Goal: Task Accomplishment & Management: Complete application form

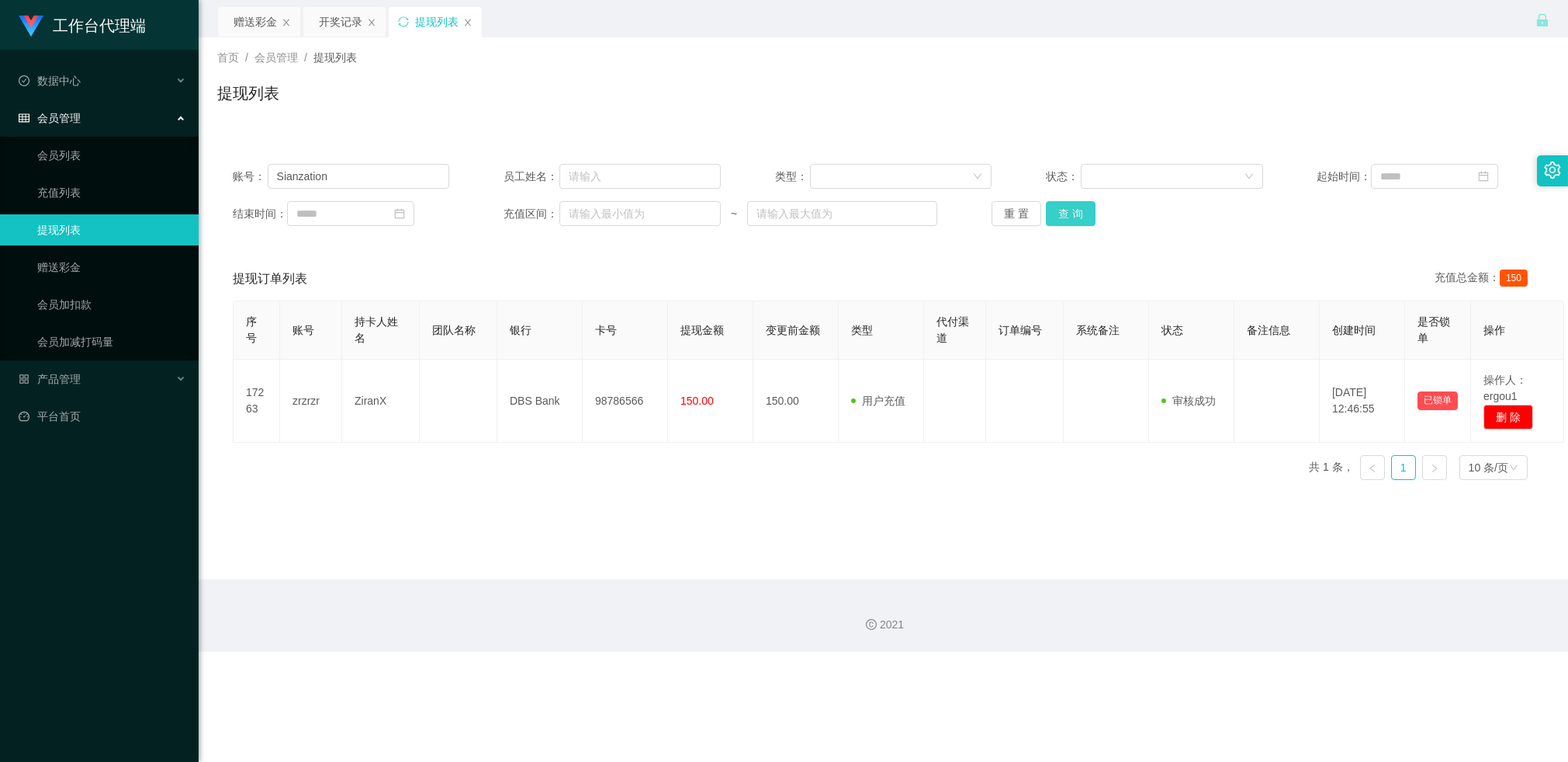
type input "Sianzation"
click at [1058, 222] on button "查 询" at bounding box center [1071, 213] width 50 height 25
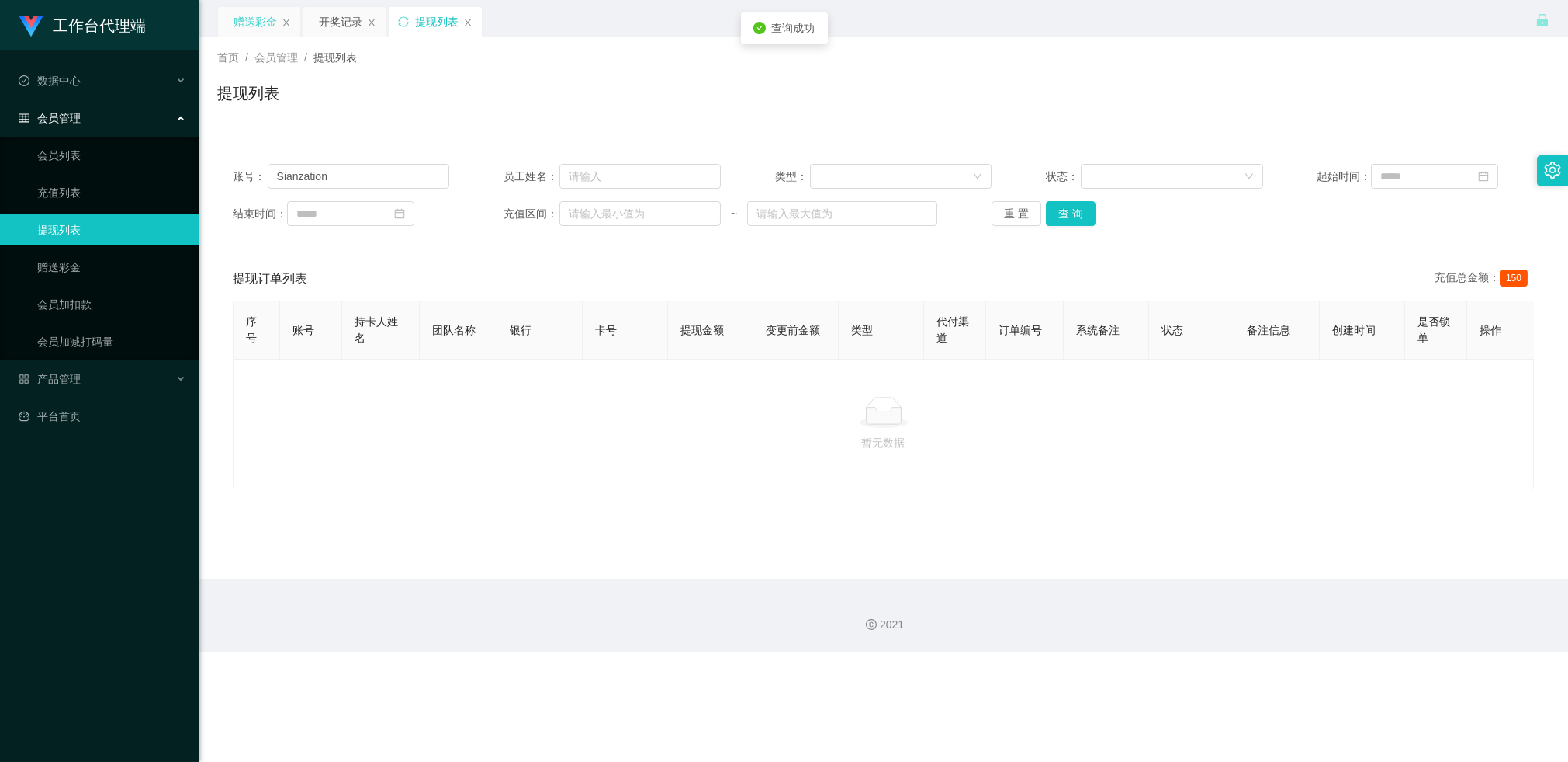
click at [239, 12] on div "赠送彩金" at bounding box center [255, 22] width 43 height 30
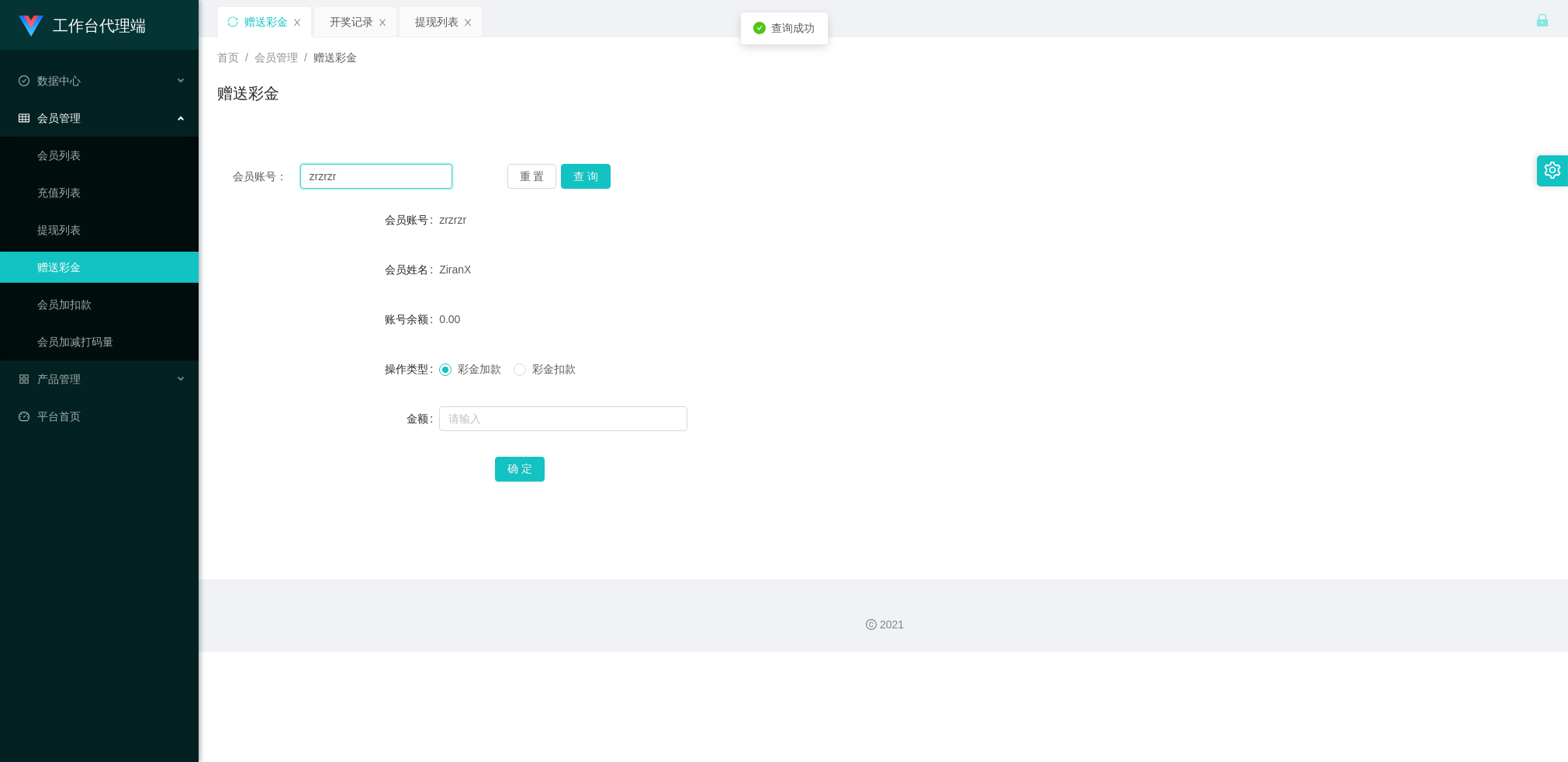
click at [371, 181] on input "zrzrzr" at bounding box center [376, 176] width 152 height 25
paste input "Sianzation"
type input "Sianzation"
click at [577, 181] on button "查 询" at bounding box center [586, 176] width 50 height 25
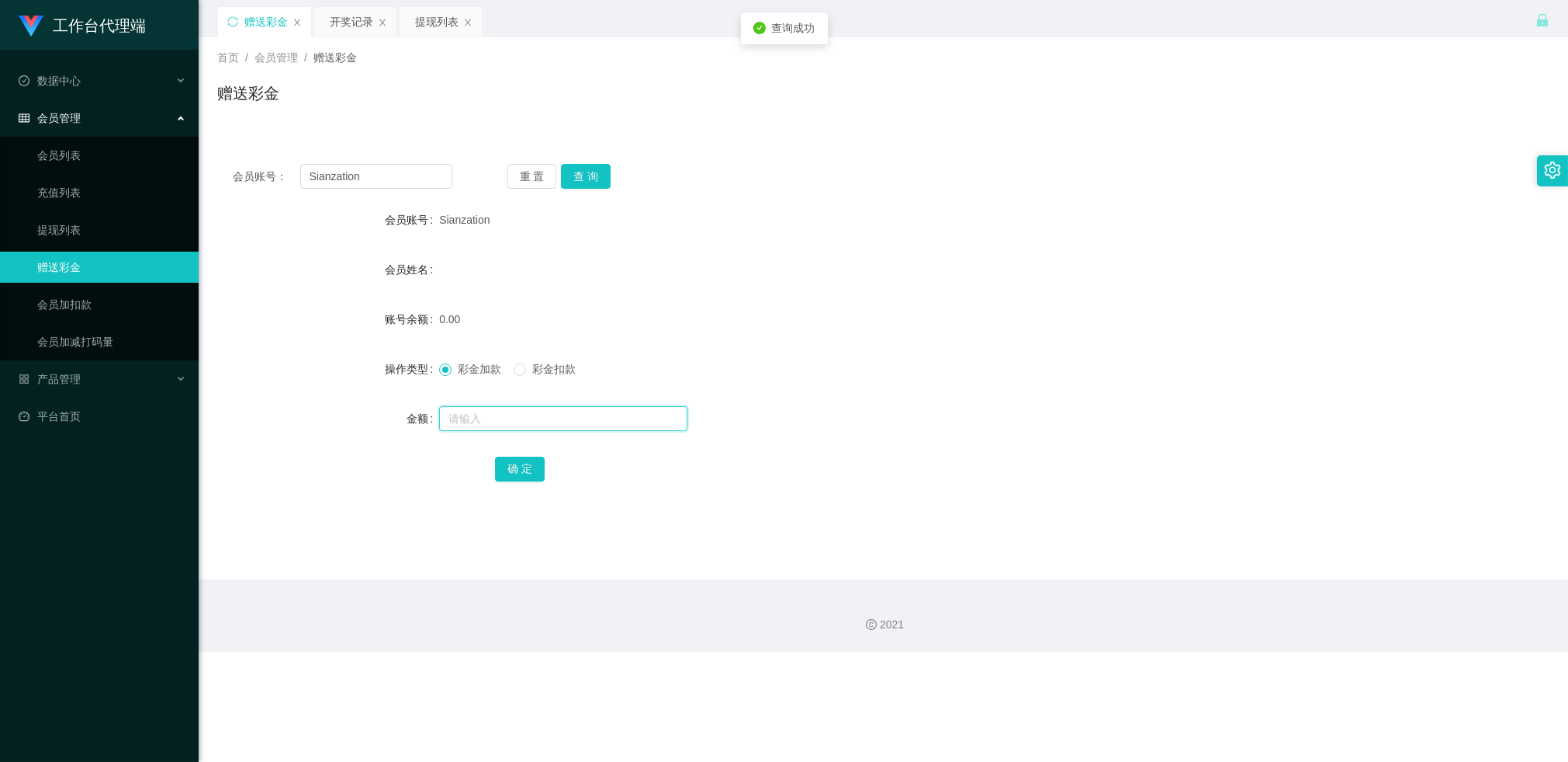
click at [460, 412] on input "text" at bounding box center [563, 418] width 248 height 25
type input "100"
click at [514, 463] on button "确 定" at bounding box center [520, 469] width 50 height 25
click at [351, 35] on div "开奖记录" at bounding box center [351, 22] width 43 height 30
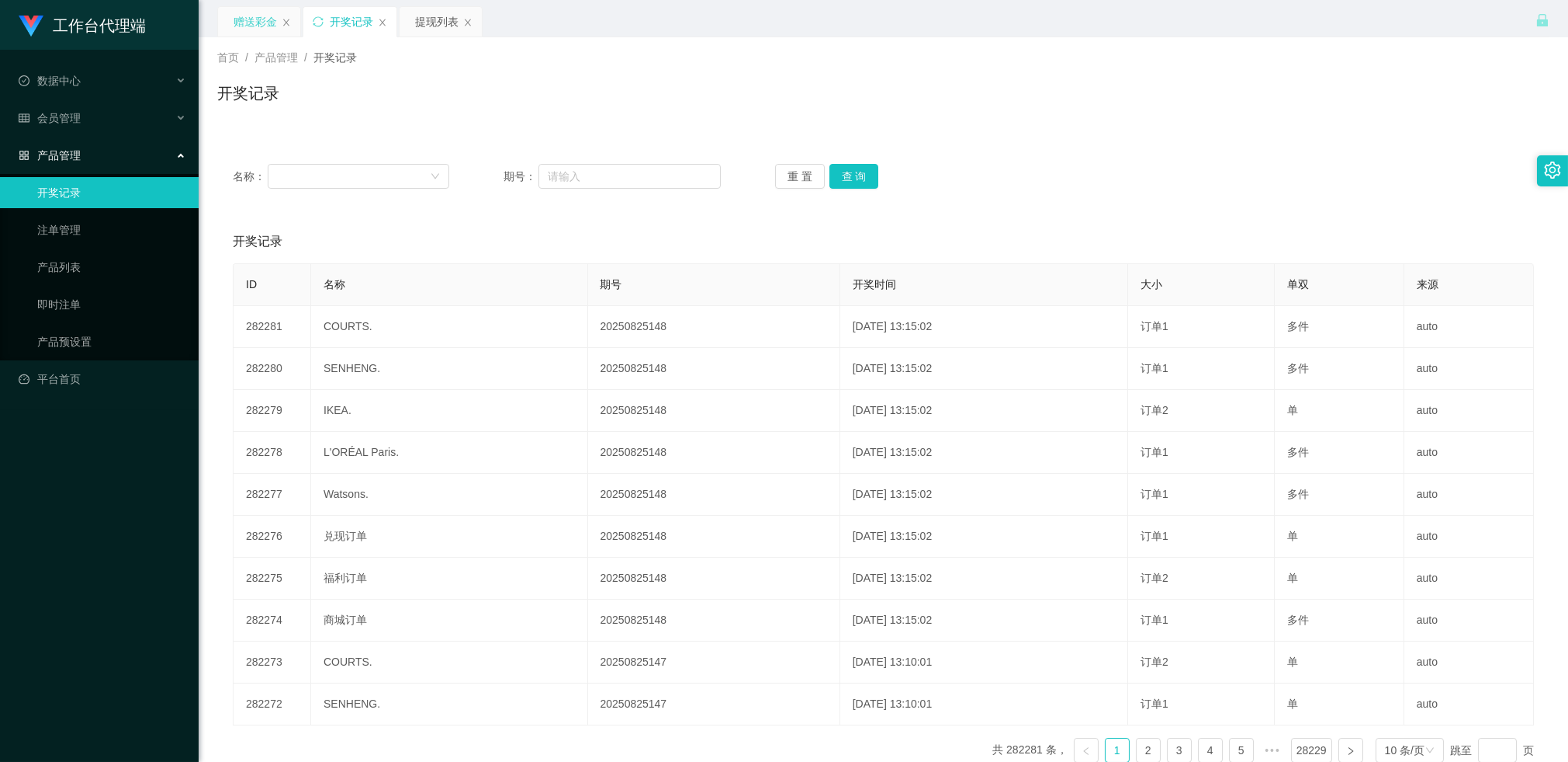
click at [234, 23] on div "赠送彩金" at bounding box center [255, 22] width 43 height 30
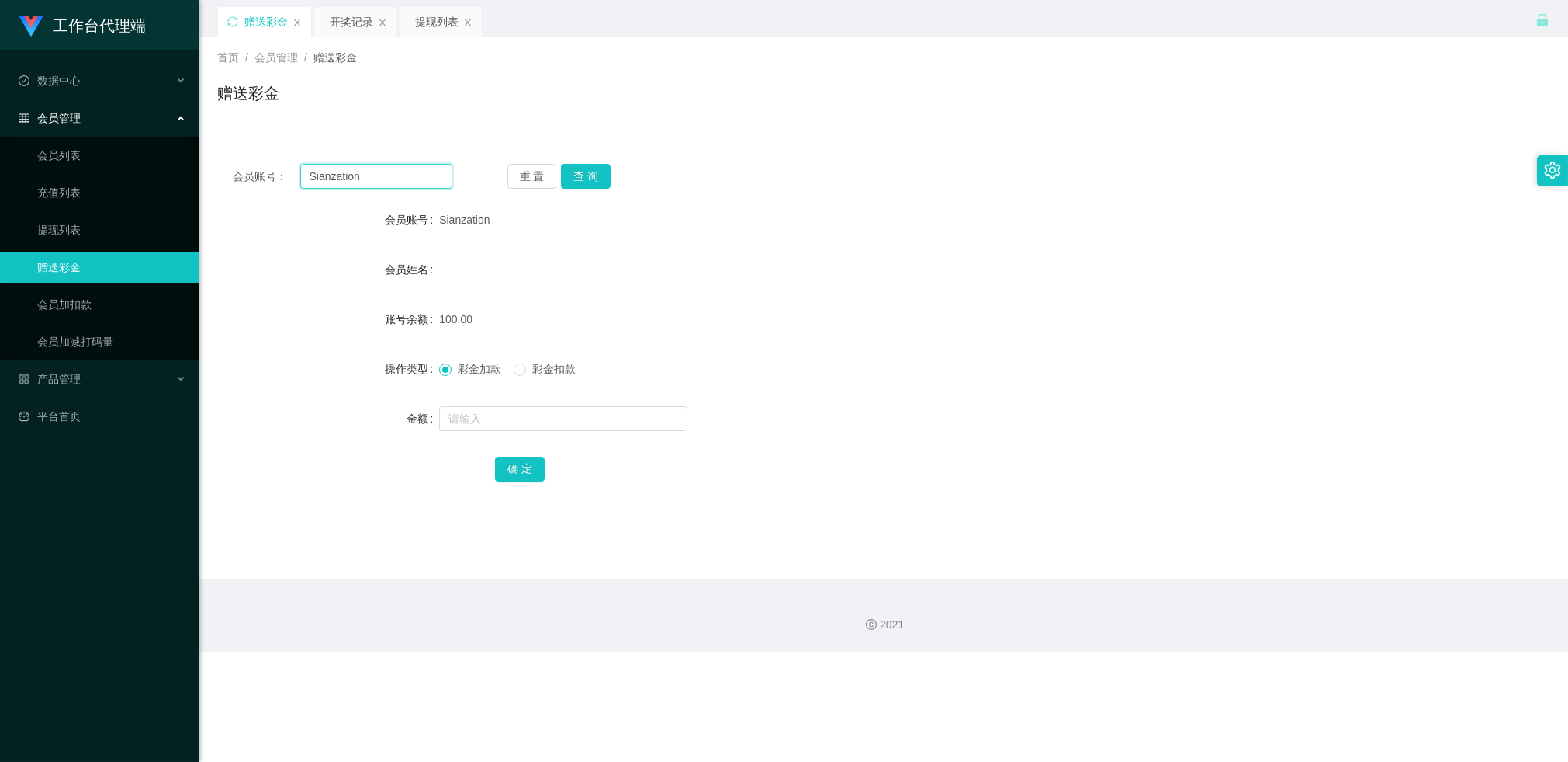
click at [420, 172] on input "Sianzation" at bounding box center [376, 176] width 152 height 25
click at [583, 167] on button "查 询" at bounding box center [586, 176] width 50 height 25
click at [583, 173] on button "查 询" at bounding box center [586, 176] width 50 height 25
click at [361, 172] on input "Sianzation" at bounding box center [376, 176] width 152 height 25
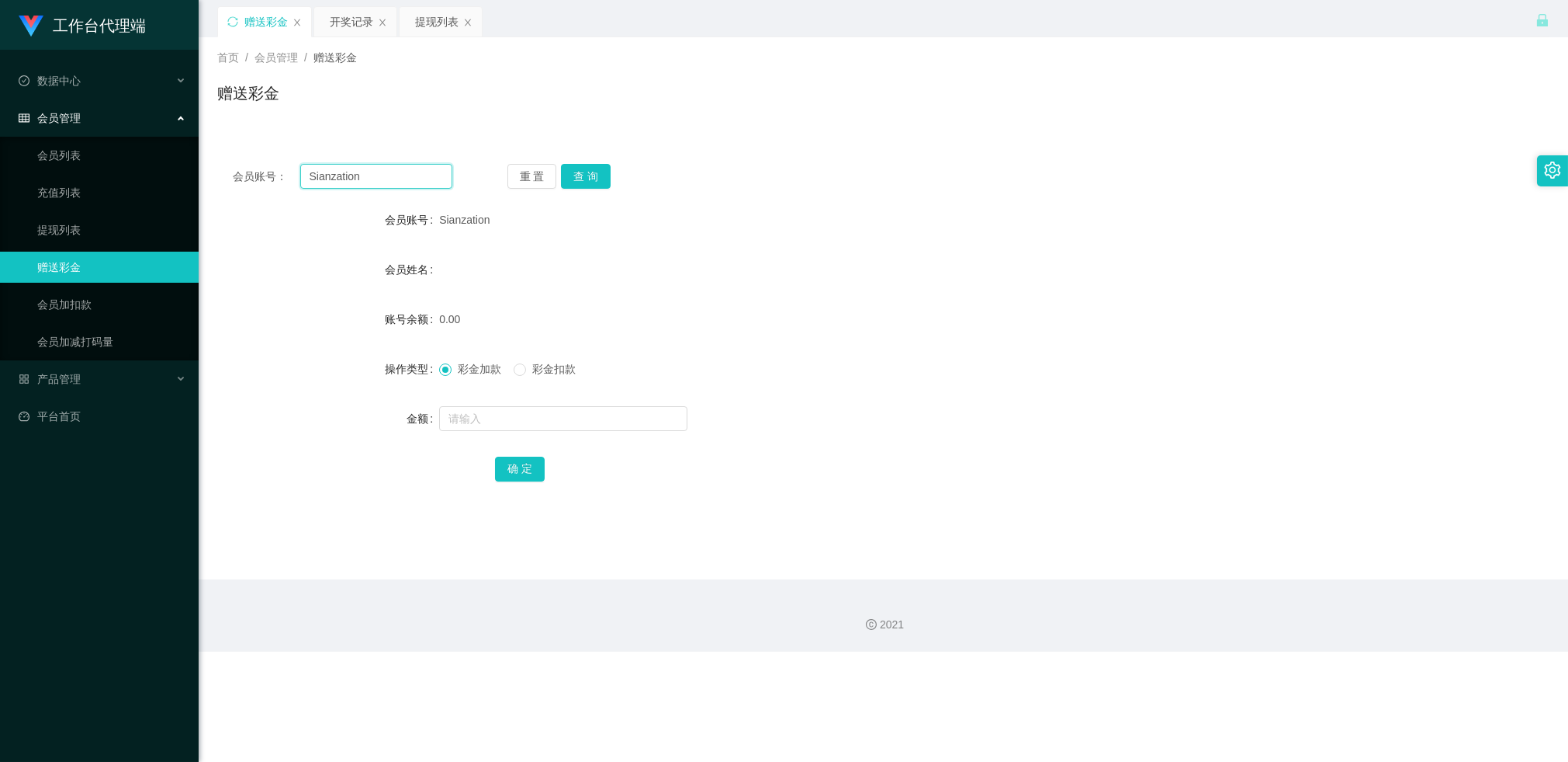
click at [361, 172] on input "Sianzation" at bounding box center [376, 176] width 152 height 25
paste input "这是你注册的升级账号，请记住账号跟密码！"
click at [587, 179] on button "查 询" at bounding box center [586, 176] width 50 height 25
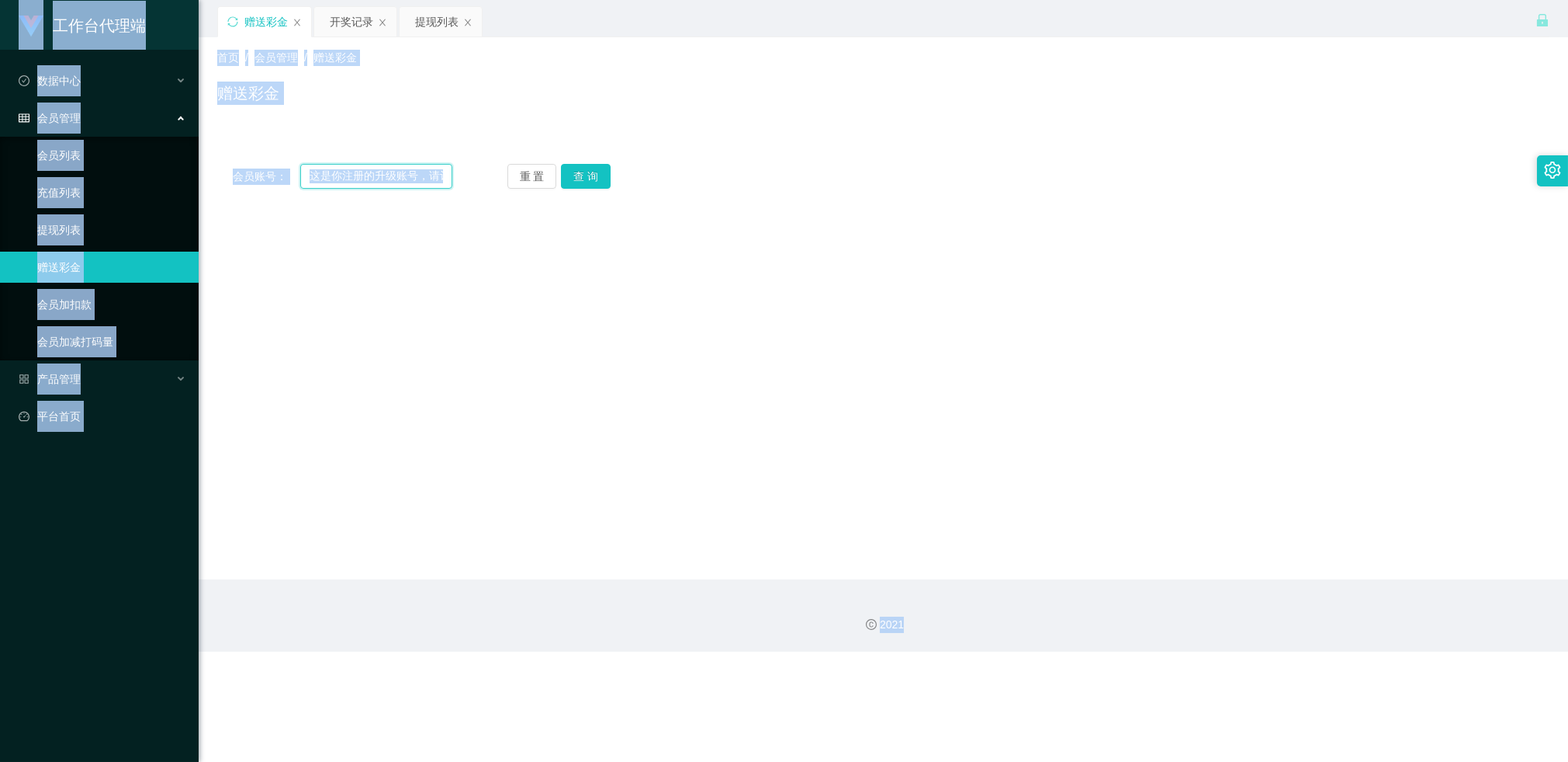
click at [412, 173] on input "这是你注册的升级账号，请记住账号跟密码！" at bounding box center [376, 176] width 152 height 25
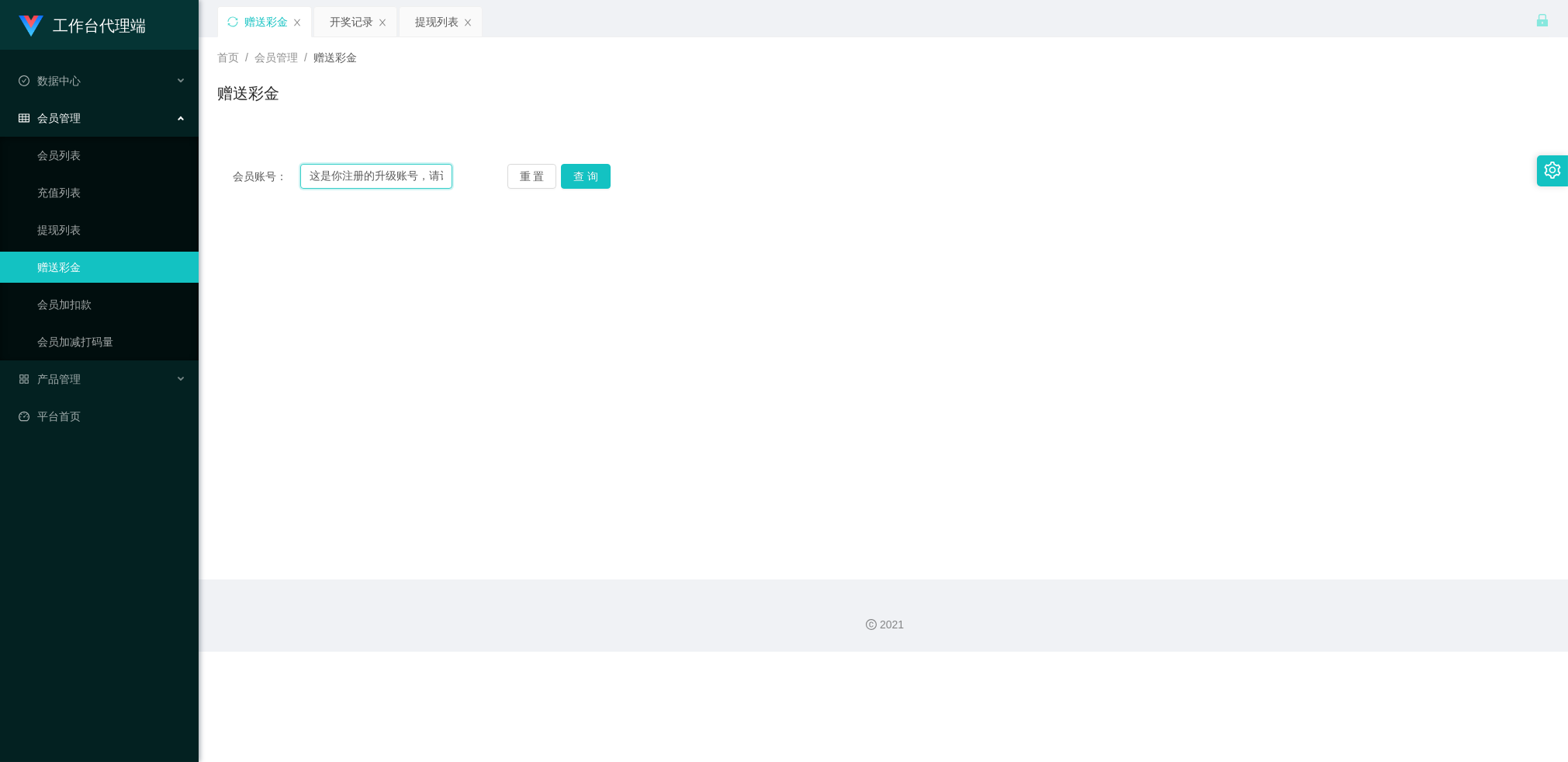
click at [412, 173] on input "这是你注册的升级账号，请记住账号跟密码！" at bounding box center [376, 176] width 152 height 25
click at [412, 172] on input "这是你注册的升级账号，请记住账号跟密码！" at bounding box center [376, 176] width 152 height 25
paste input "Yter"
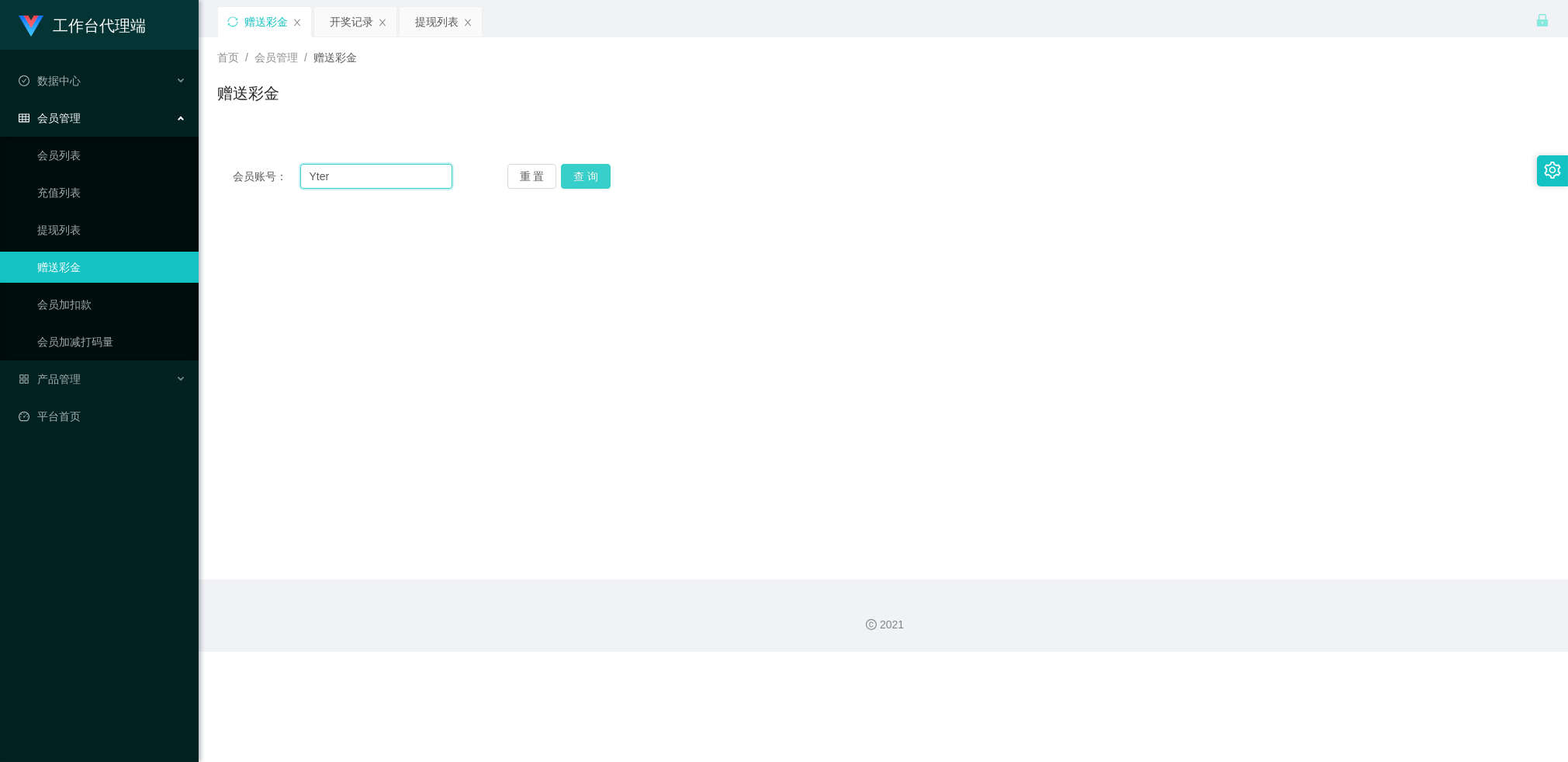
type input "Yter"
click at [599, 176] on button "查 询" at bounding box center [586, 176] width 50 height 25
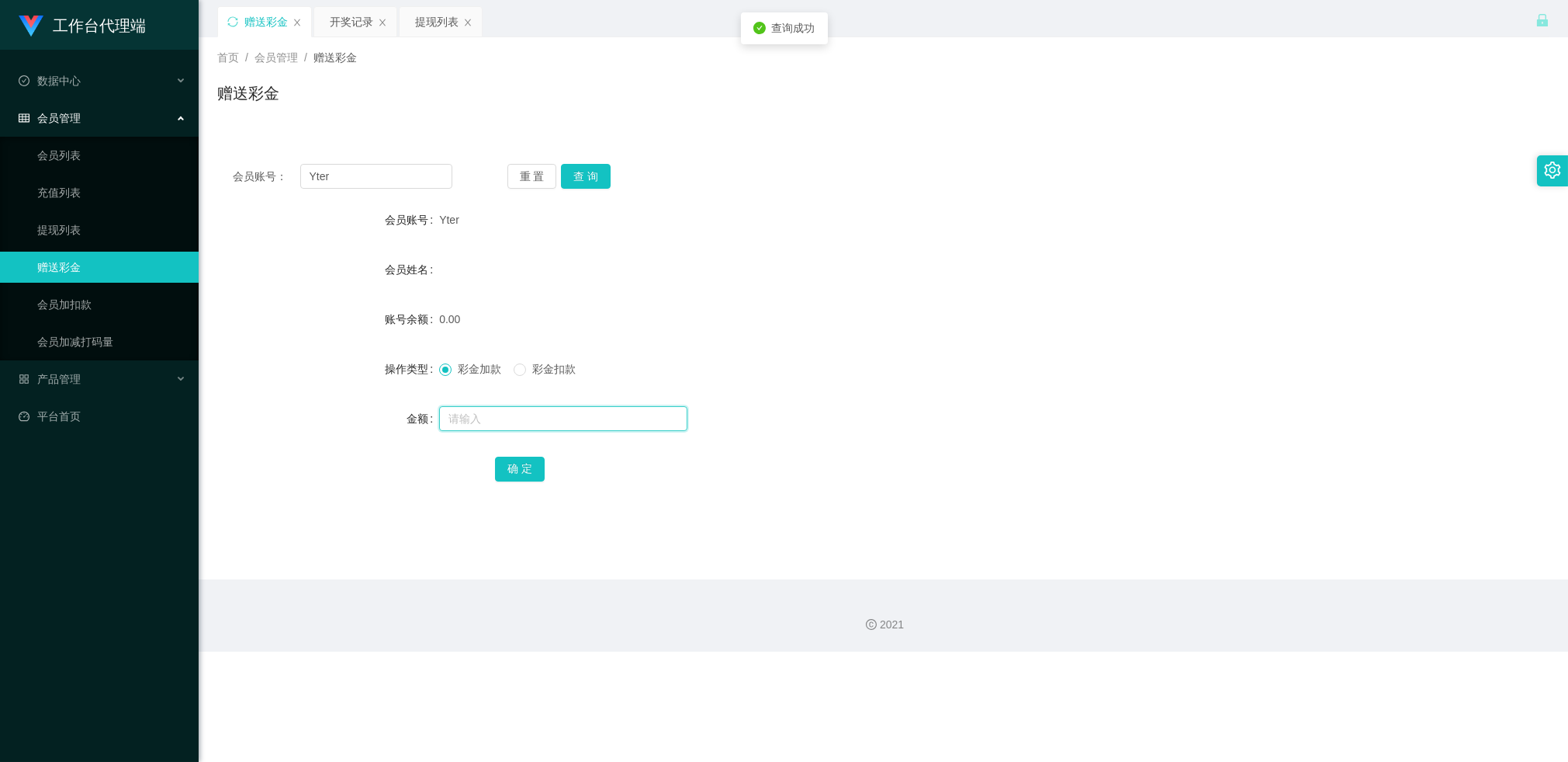
click at [497, 415] on input "text" at bounding box center [563, 418] width 248 height 25
type input "100"
click at [517, 459] on button "确 定" at bounding box center [520, 469] width 50 height 25
click at [420, 176] on input "Yter" at bounding box center [376, 176] width 152 height 25
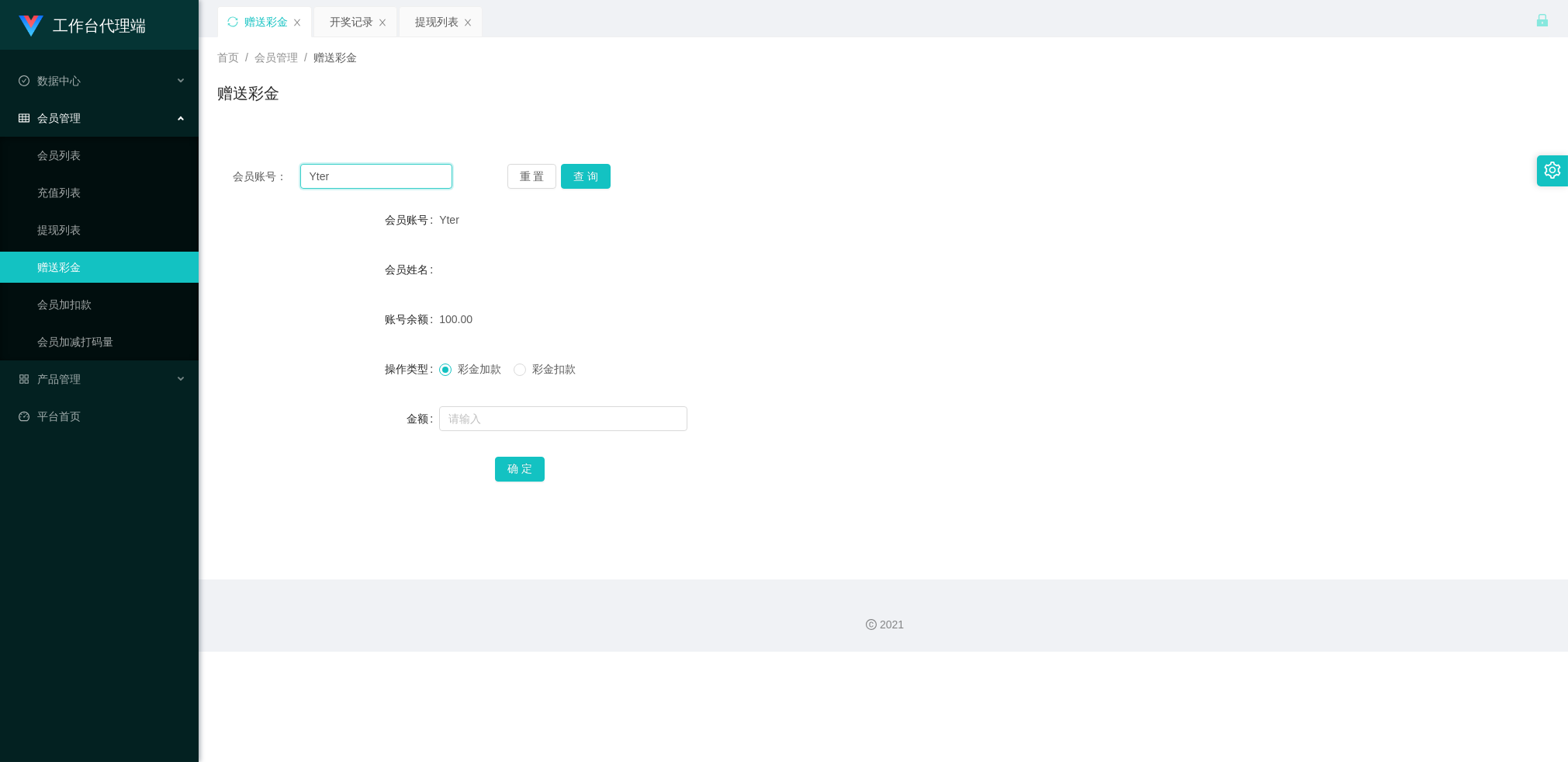
paste input "Sianzation"
type input "Sianzation"
click at [613, 174] on div "重 置 查 询" at bounding box center [617, 176] width 220 height 25
click at [594, 177] on button "查 询" at bounding box center [586, 176] width 50 height 25
click at [546, 368] on span "彩金扣款" at bounding box center [554, 369] width 56 height 12
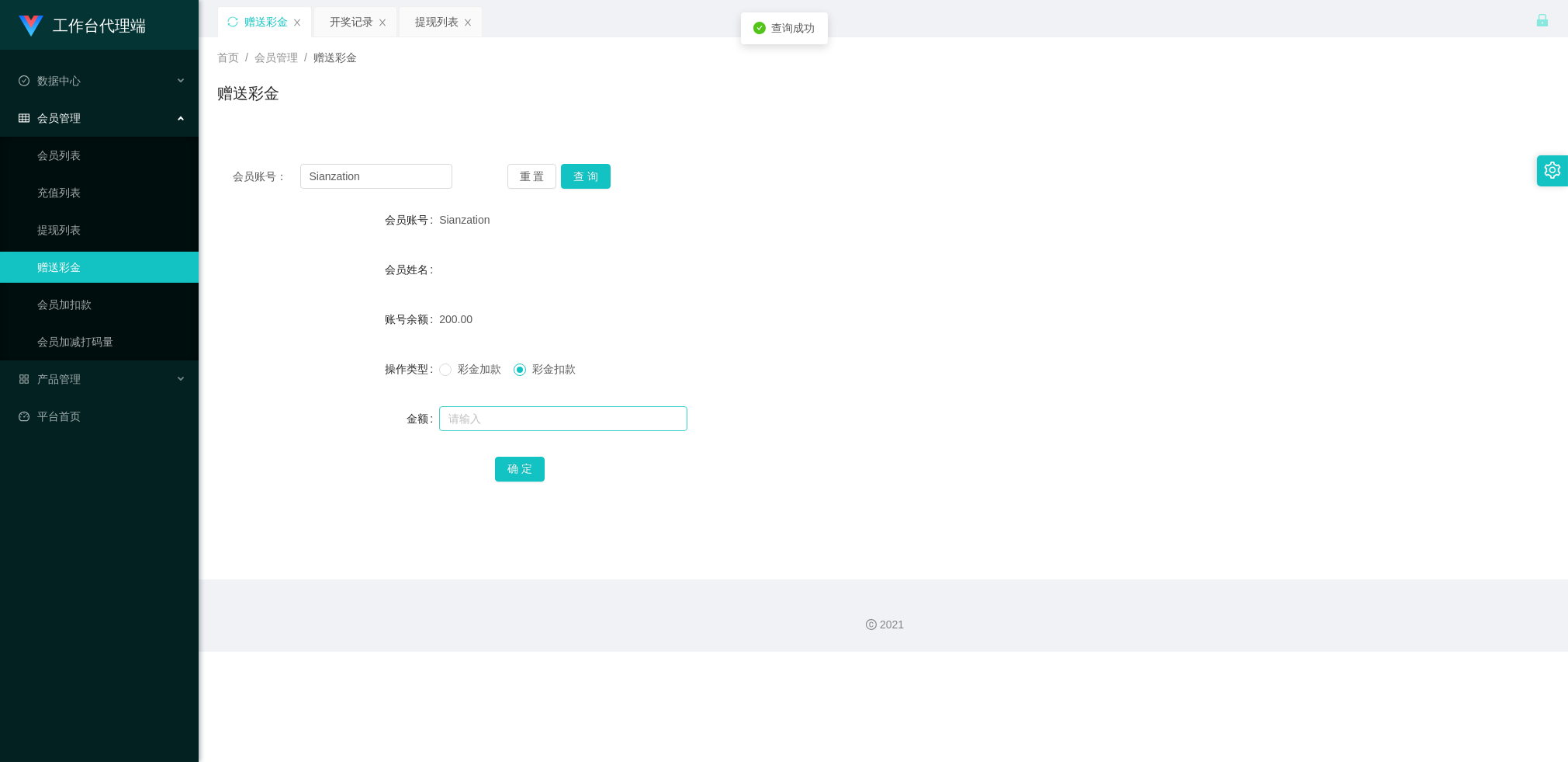
click at [529, 406] on div at bounding box center [827, 418] width 778 height 31
drag, startPoint x: 529, startPoint y: 413, endPoint x: 531, endPoint y: 426, distance: 13.2
click at [529, 413] on input "text" at bounding box center [563, 418] width 248 height 25
type input "50"
click at [525, 457] on button "确 定" at bounding box center [520, 469] width 50 height 25
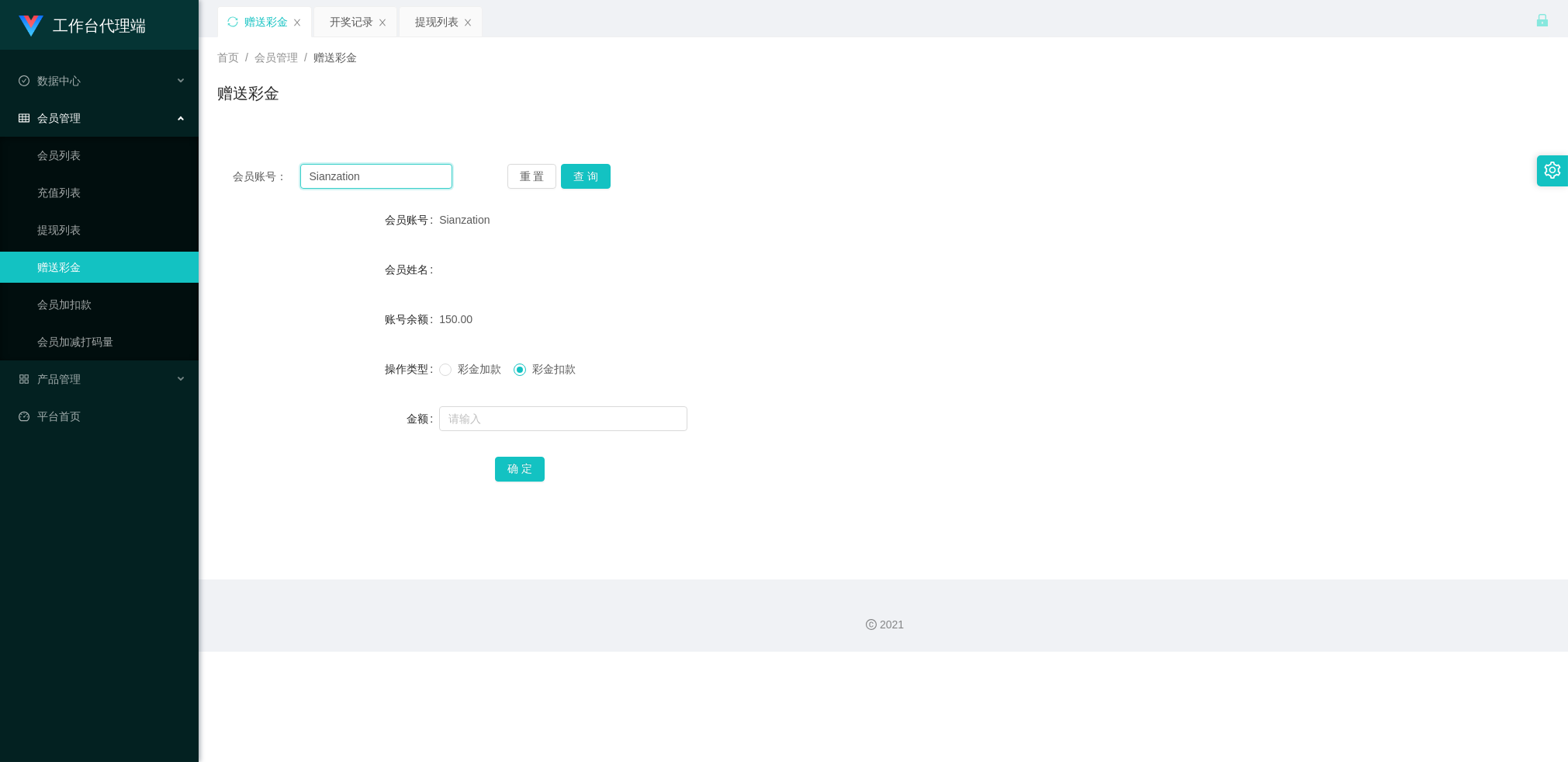
click at [360, 173] on input "Sianzation" at bounding box center [376, 176] width 152 height 25
drag, startPoint x: 360, startPoint y: 173, endPoint x: 538, endPoint y: 194, distance: 179.2
click at [363, 175] on input "Sianzation" at bounding box center [376, 176] width 152 height 25
paste input "weiling1115"
type input "weiling1115"
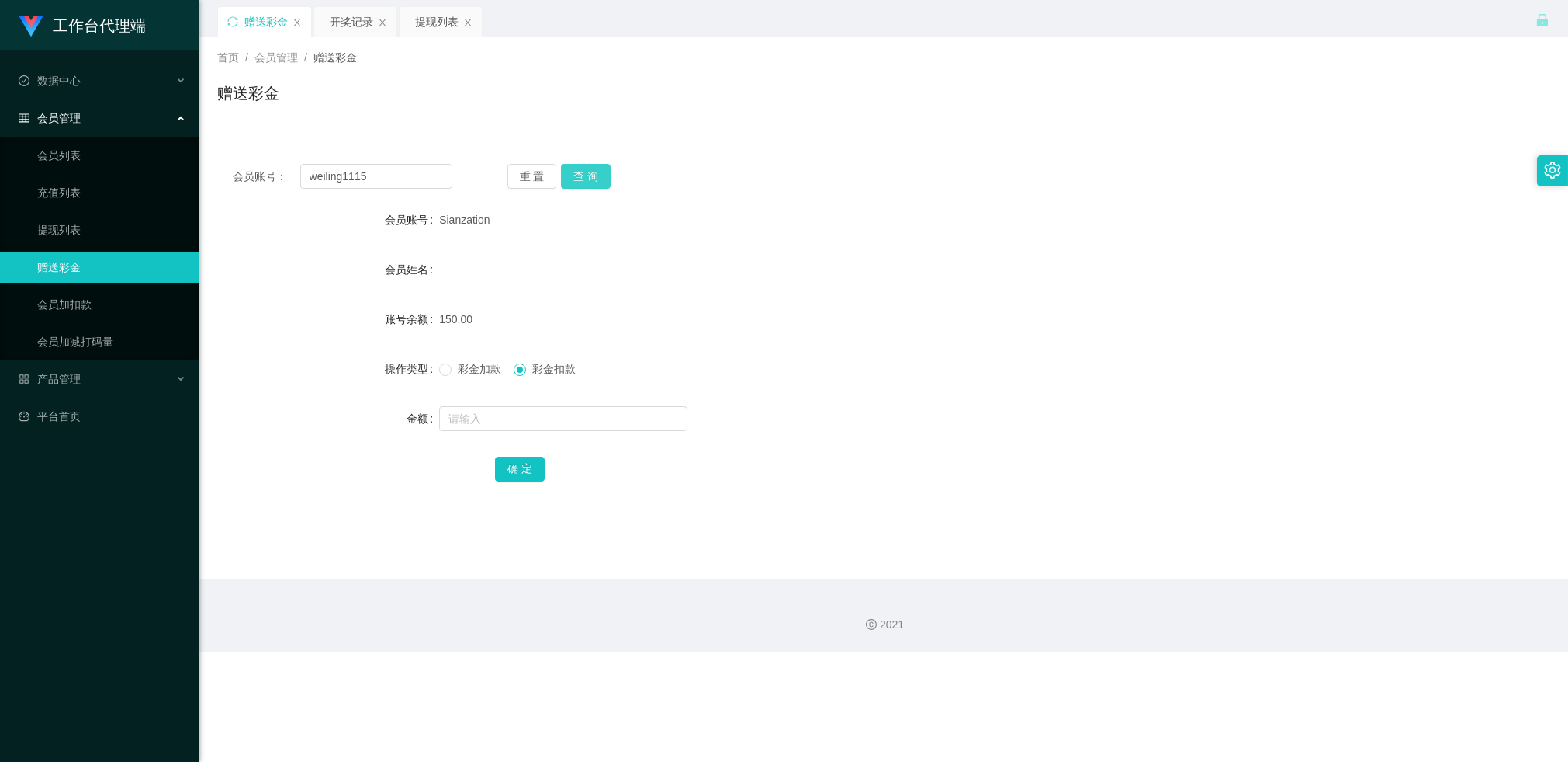
drag, startPoint x: 593, startPoint y: 175, endPoint x: 570, endPoint y: 218, distance: 48.8
click at [593, 175] on button "查 询" at bounding box center [586, 176] width 50 height 25
click at [470, 370] on span "彩金加款" at bounding box center [480, 369] width 56 height 12
drag, startPoint x: 457, startPoint y: 413, endPoint x: 459, endPoint y: 421, distance: 8.2
click at [458, 414] on input "text" at bounding box center [563, 418] width 248 height 25
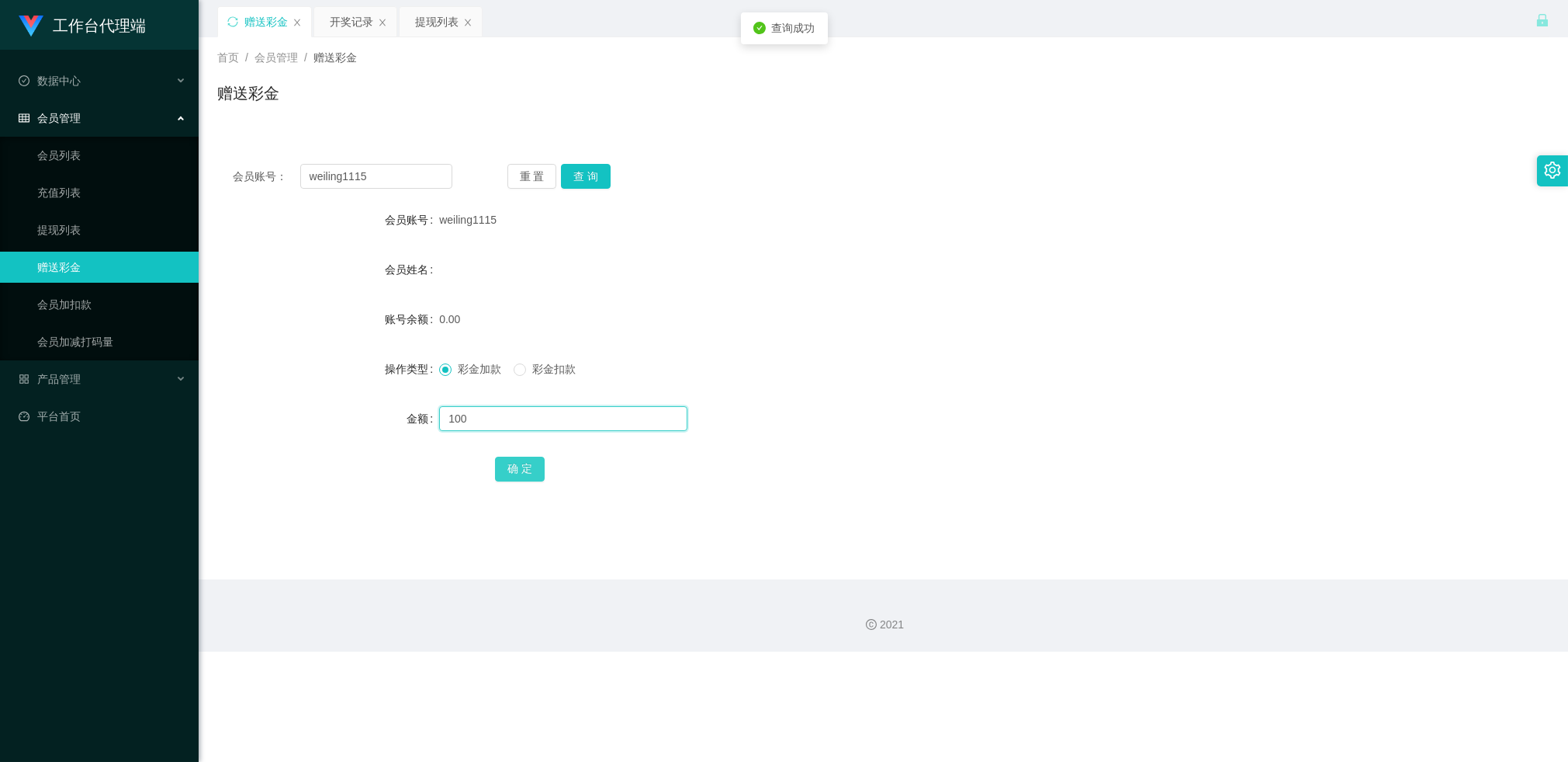
type input "100"
click at [506, 460] on button "确 定" at bounding box center [520, 469] width 50 height 25
click at [395, 165] on input "weiling1115" at bounding box center [376, 176] width 152 height 25
paste input "Sianzation"
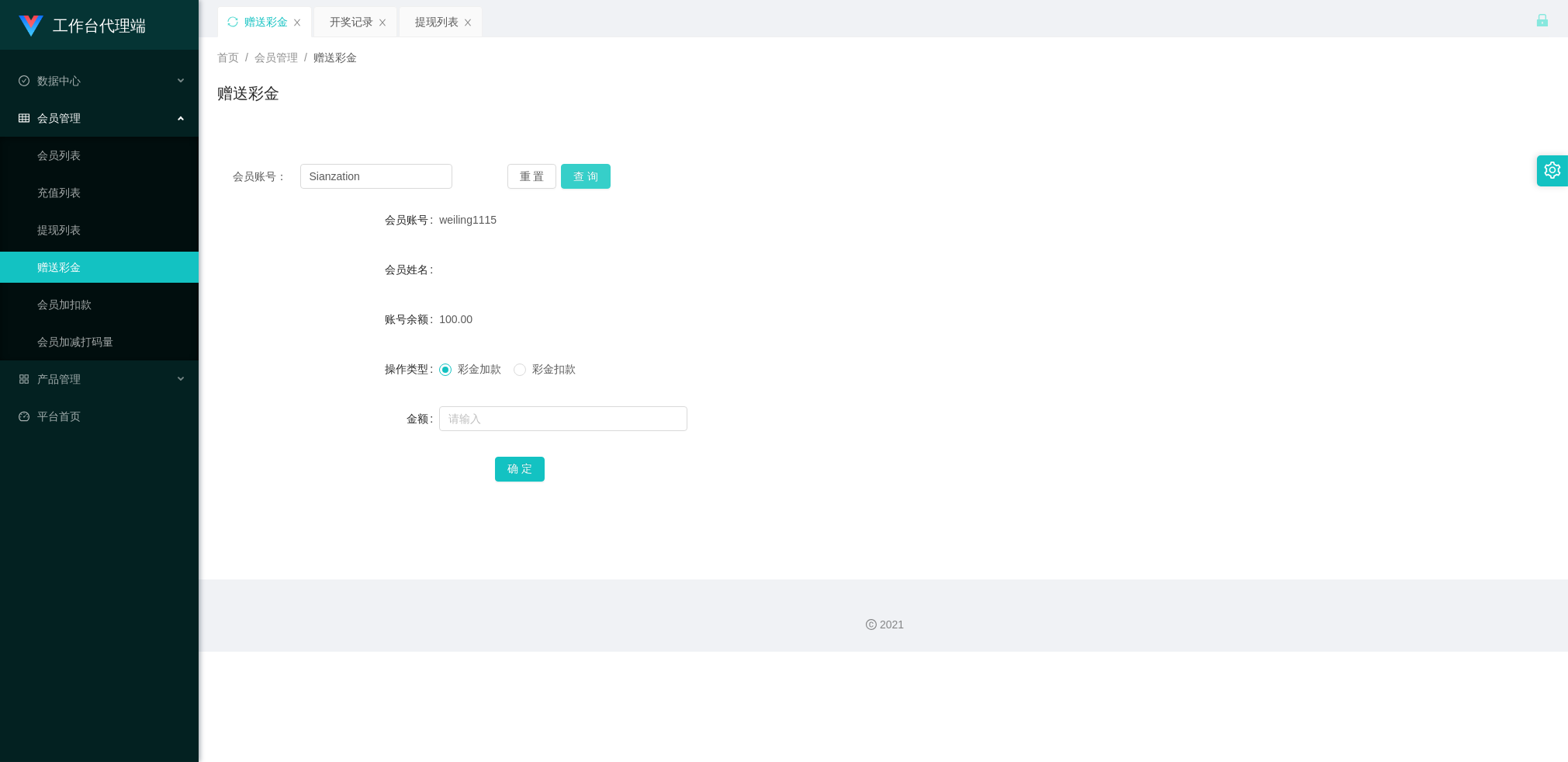
click at [594, 184] on button "查 询" at bounding box center [586, 176] width 50 height 25
click at [429, 181] on input "Sianzation" at bounding box center [376, 176] width 152 height 25
drag, startPoint x: 430, startPoint y: 181, endPoint x: 469, endPoint y: 175, distance: 39.5
click at [432, 181] on input "Sianzation" at bounding box center [376, 176] width 152 height 25
paste input "weiling1115"
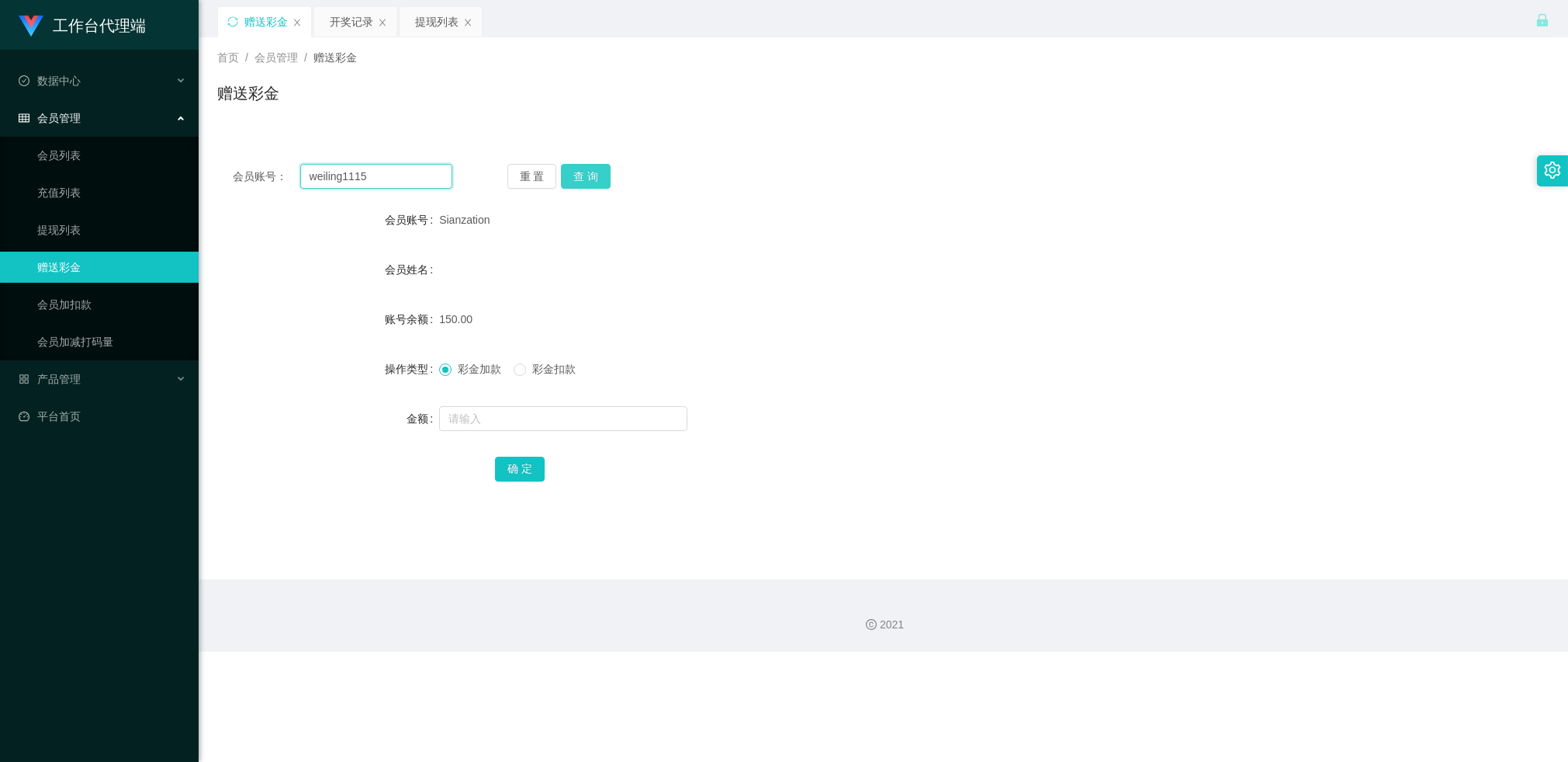
type input "weiling1115"
click at [595, 171] on button "查 询" at bounding box center [586, 176] width 50 height 25
click at [595, 169] on button "查 询" at bounding box center [586, 176] width 50 height 25
click at [351, 16] on div "开奖记录" at bounding box center [351, 22] width 43 height 30
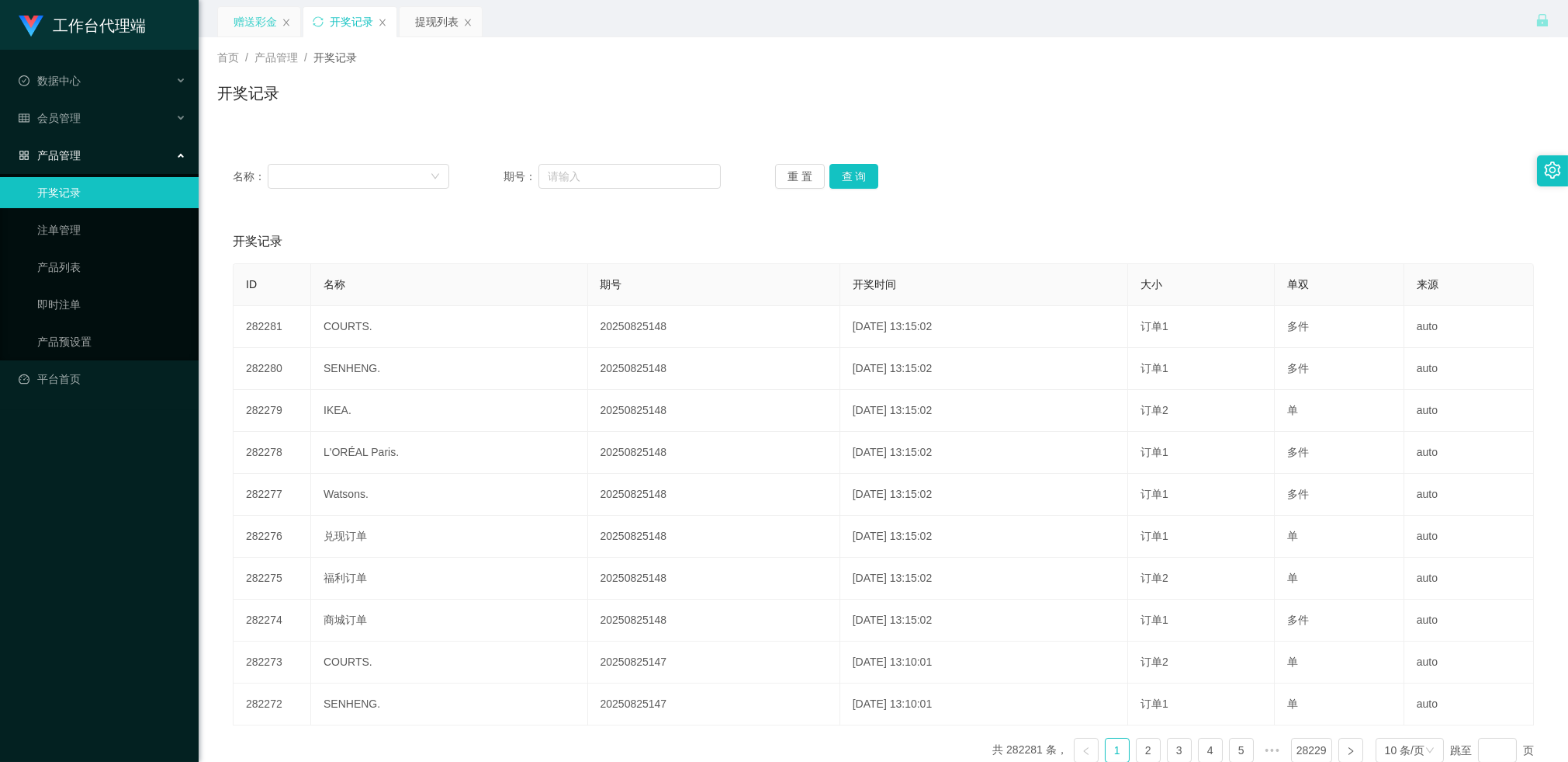
click at [254, 26] on div "赠送彩金" at bounding box center [255, 22] width 43 height 30
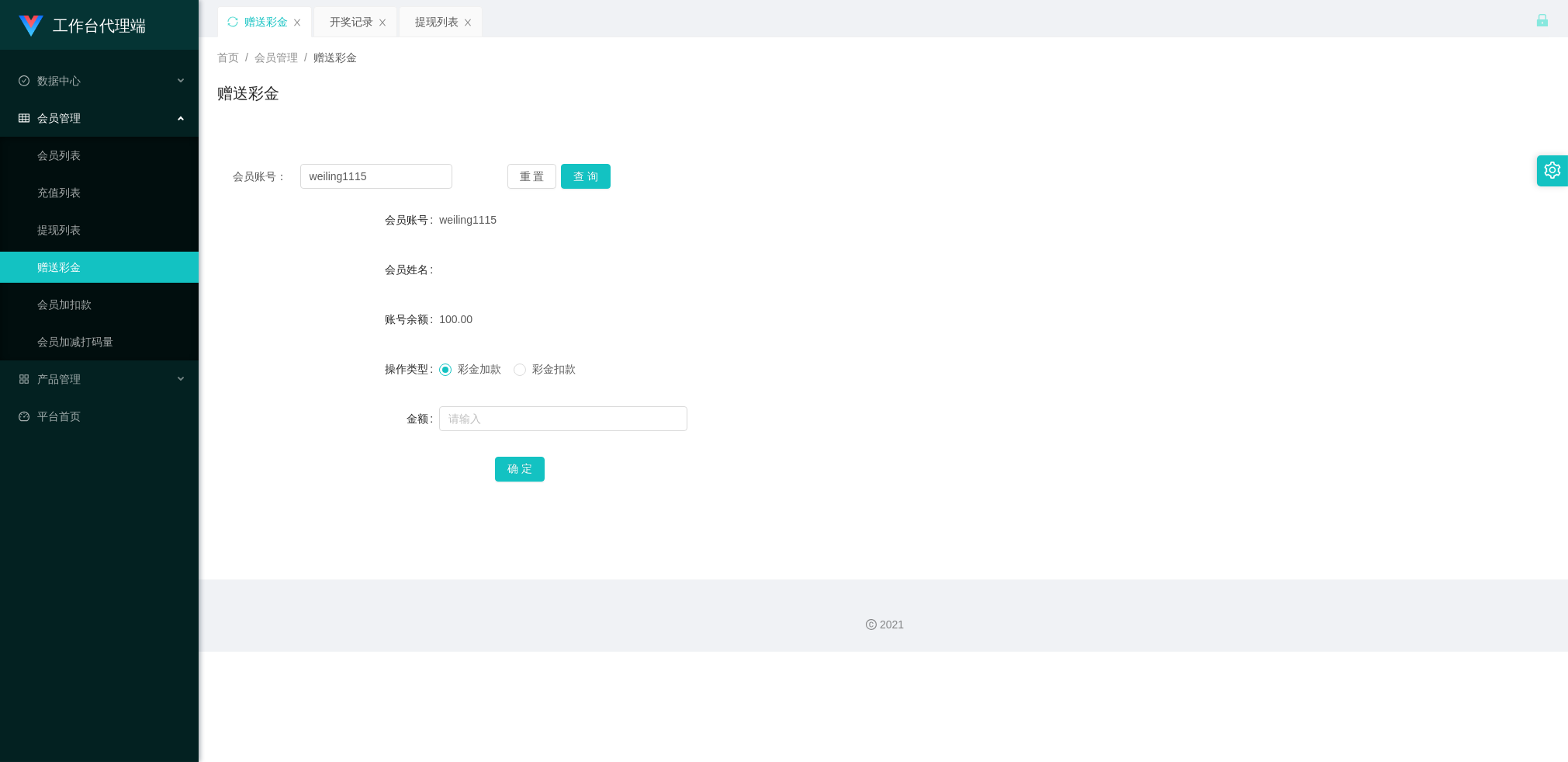
click at [419, 160] on div "会员账号： weiling1115 重 置 查 询 会员账号 weiling1115 会员姓名 账号余额 100.00 操作类型 彩金加款 彩金扣款 金额 确…" at bounding box center [884, 333] width 1332 height 369
click at [406, 175] on input "weiling1115" at bounding box center [376, 176] width 152 height 25
paste input "Yter"
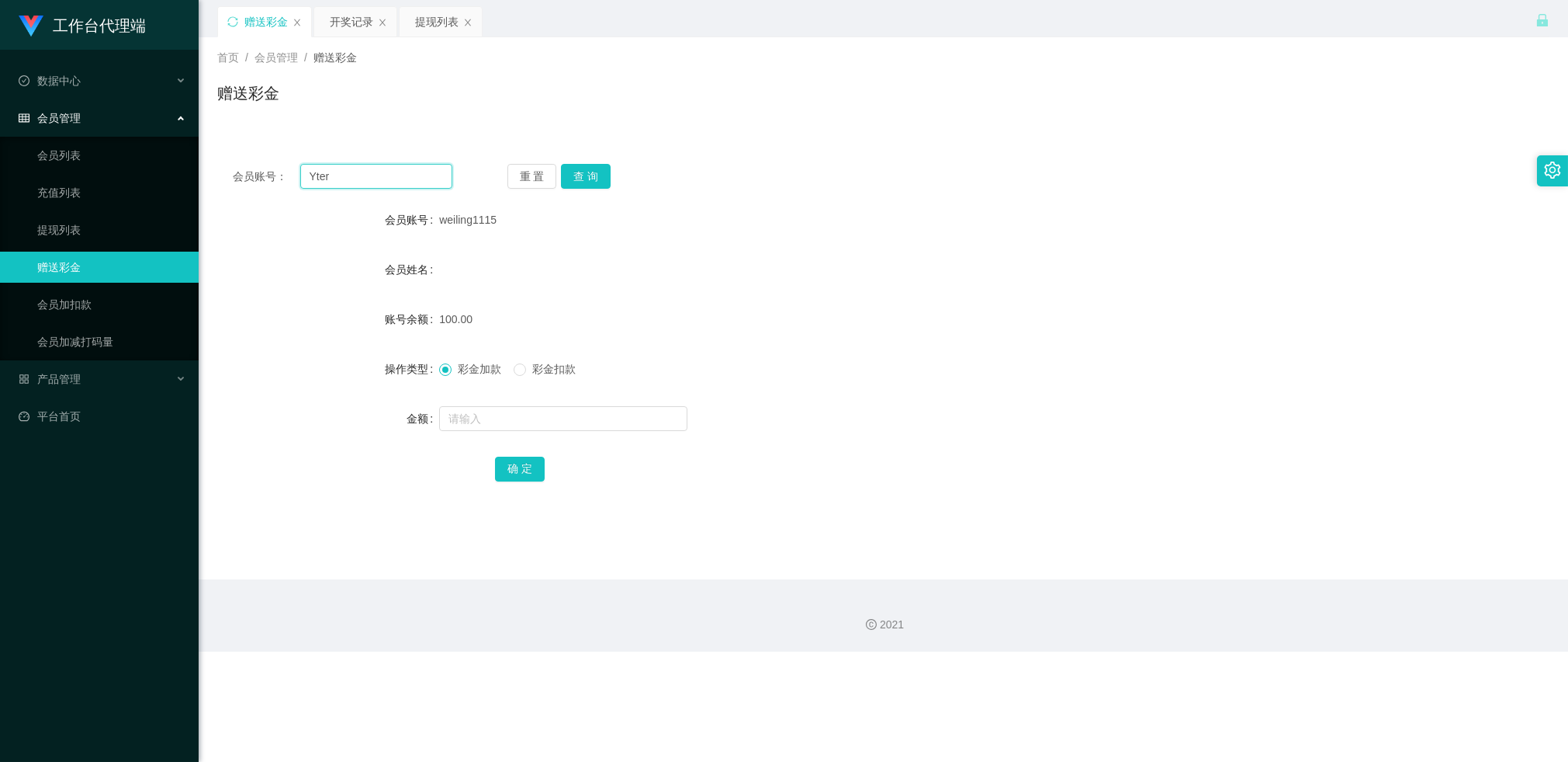
type input "Yter"
click at [615, 162] on div "会员账号： Yter 重 置 查 询 会员账号 weiling1115 会员姓名 账号余额 100.00 操作类型 彩金加款 彩金扣款 金额 确 定" at bounding box center [884, 333] width 1332 height 369
click at [605, 167] on button "查 询" at bounding box center [586, 176] width 50 height 25
click at [349, 11] on div "开奖记录" at bounding box center [351, 22] width 43 height 30
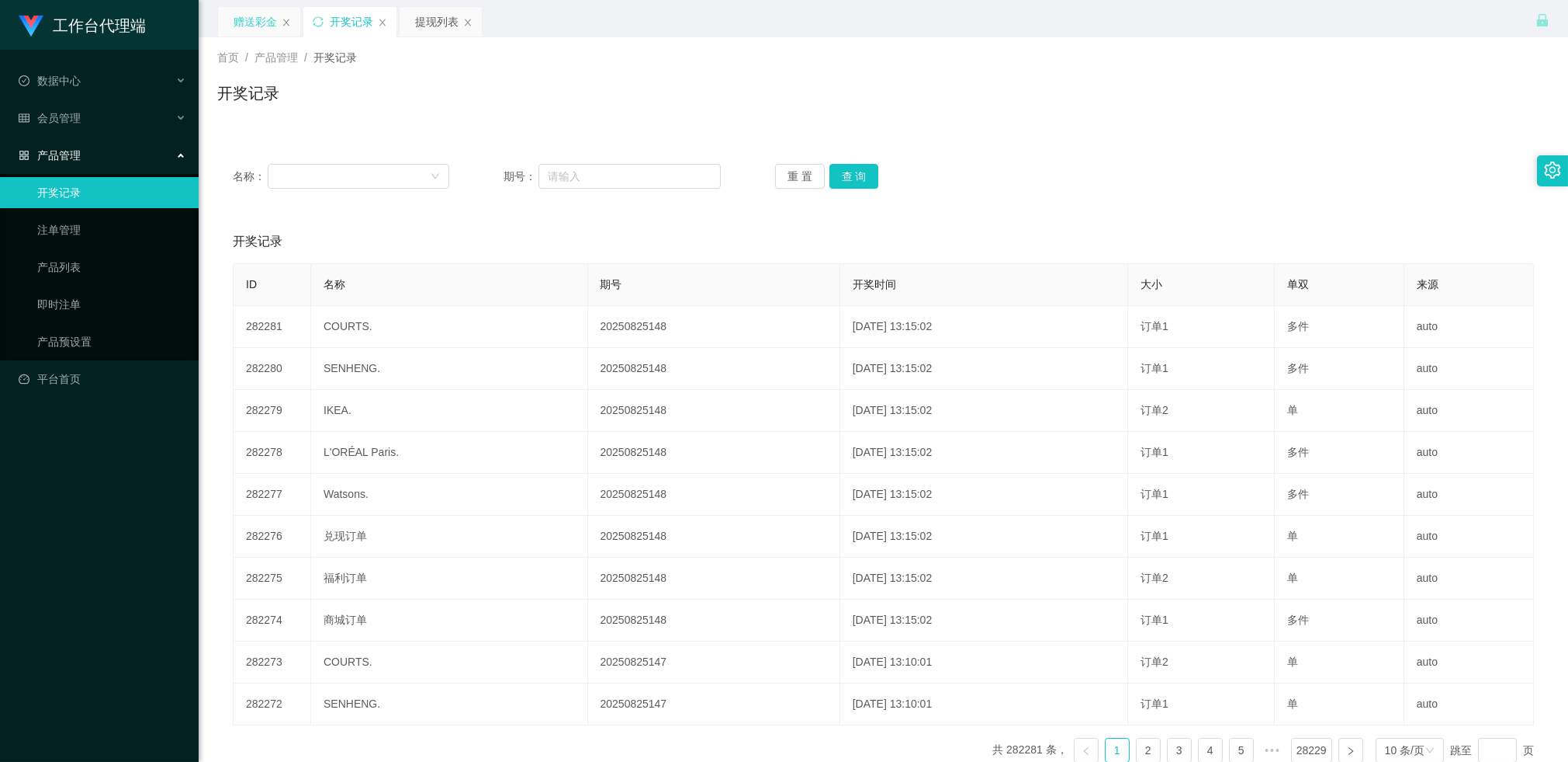
drag, startPoint x: 238, startPoint y: 19, endPoint x: 278, endPoint y: 25, distance: 40.4
click at [238, 19] on div "赠送彩金" at bounding box center [255, 22] width 43 height 30
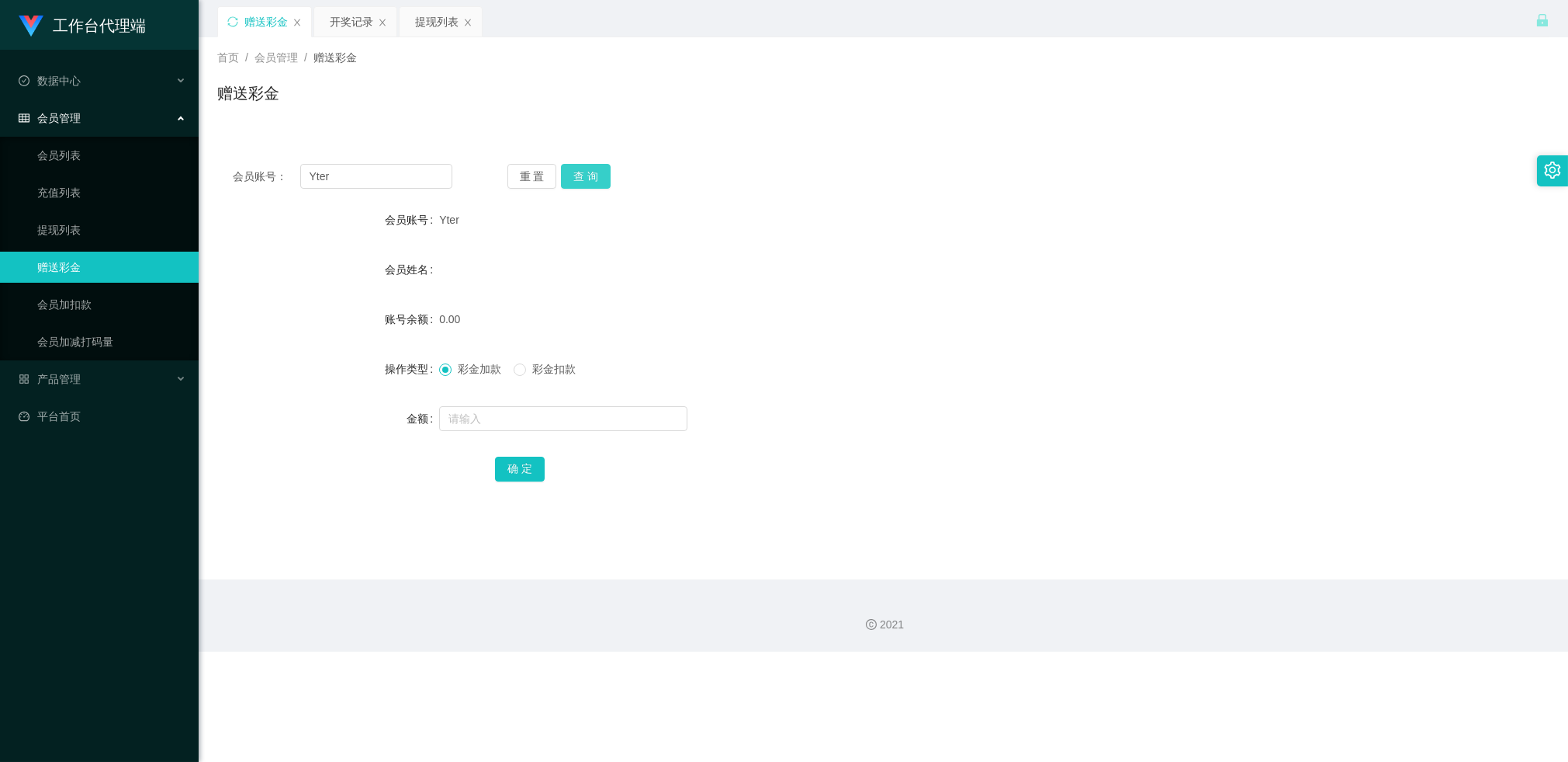
click at [599, 173] on button "查 询" at bounding box center [586, 176] width 50 height 25
click at [452, 26] on div "提现列表" at bounding box center [437, 22] width 43 height 30
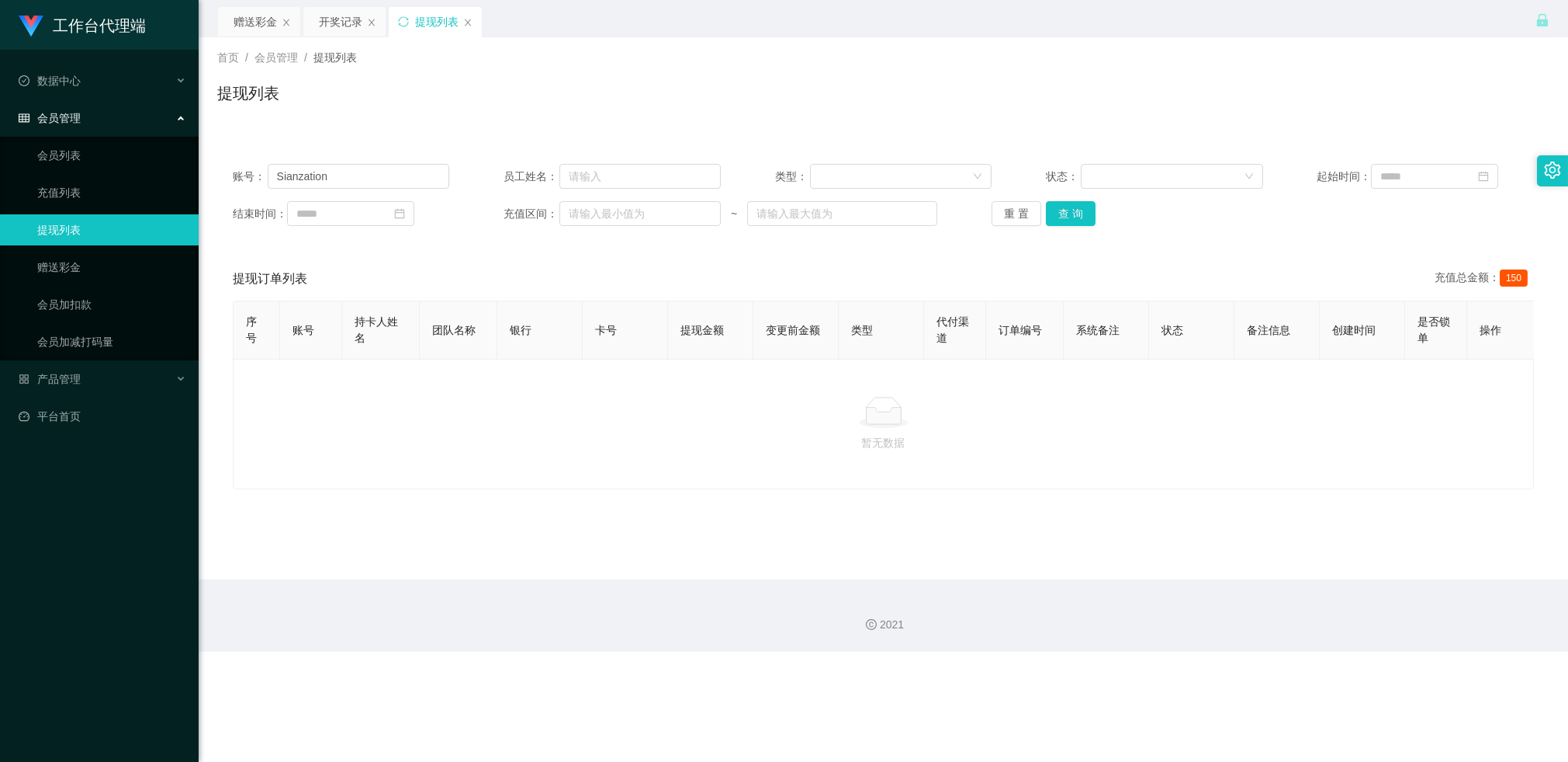
drag, startPoint x: 252, startPoint y: 17, endPoint x: 278, endPoint y: 58, distance: 48.5
click at [252, 17] on div "赠送彩金" at bounding box center [255, 22] width 43 height 30
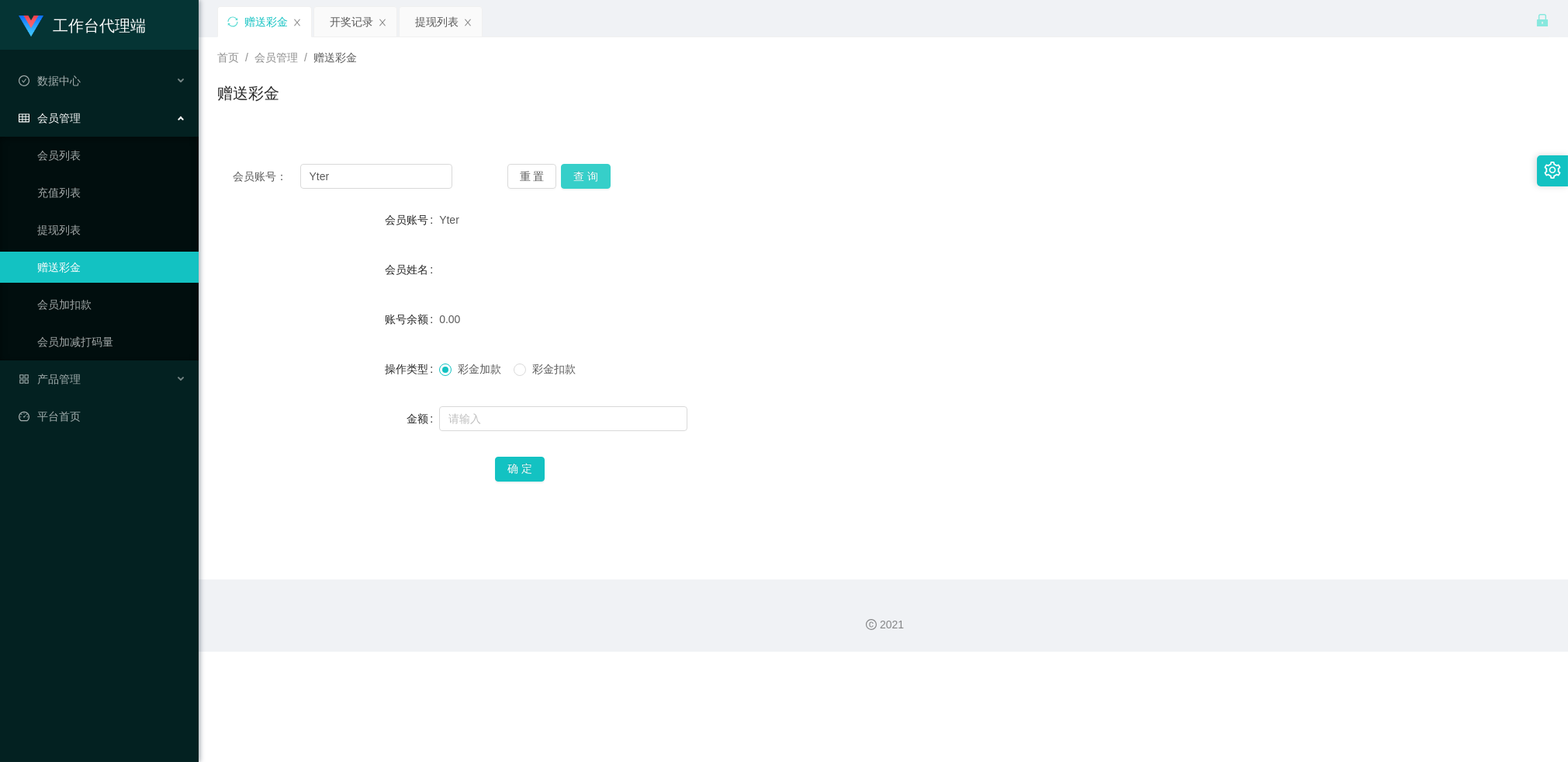
click at [590, 172] on button "查 询" at bounding box center [586, 176] width 50 height 25
click at [482, 422] on input "text" at bounding box center [563, 418] width 248 height 25
type input "150"
click at [507, 459] on button "确 定" at bounding box center [520, 469] width 50 height 25
click at [399, 177] on input "Yter" at bounding box center [376, 176] width 152 height 25
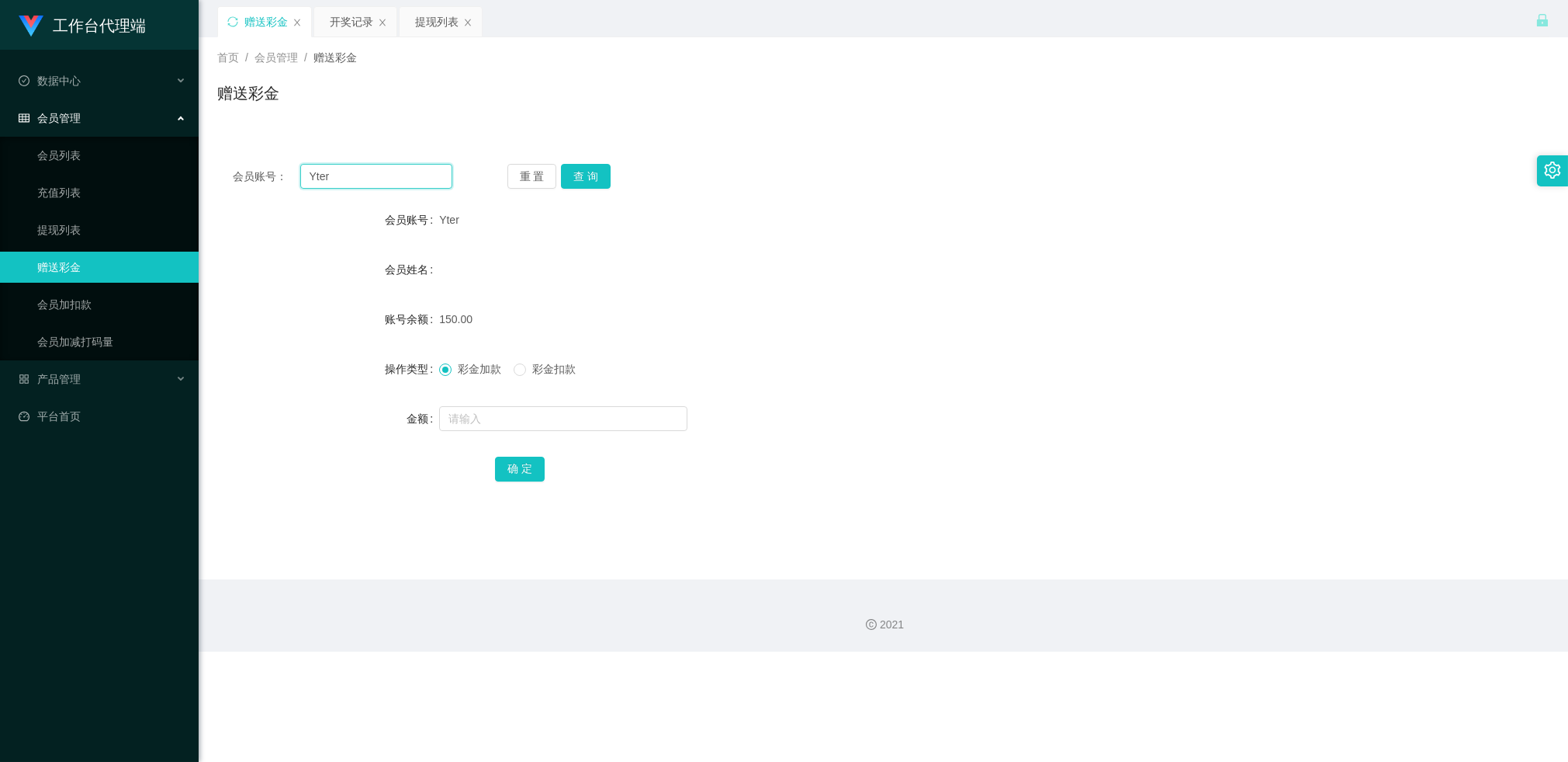
click at [399, 177] on input "Yter" at bounding box center [376, 176] width 152 height 25
paste input "weiling1115"
type input "weiling1115"
click at [588, 175] on button "查 询" at bounding box center [586, 176] width 50 height 25
click at [396, 179] on input "weiling1115" at bounding box center [376, 176] width 152 height 25
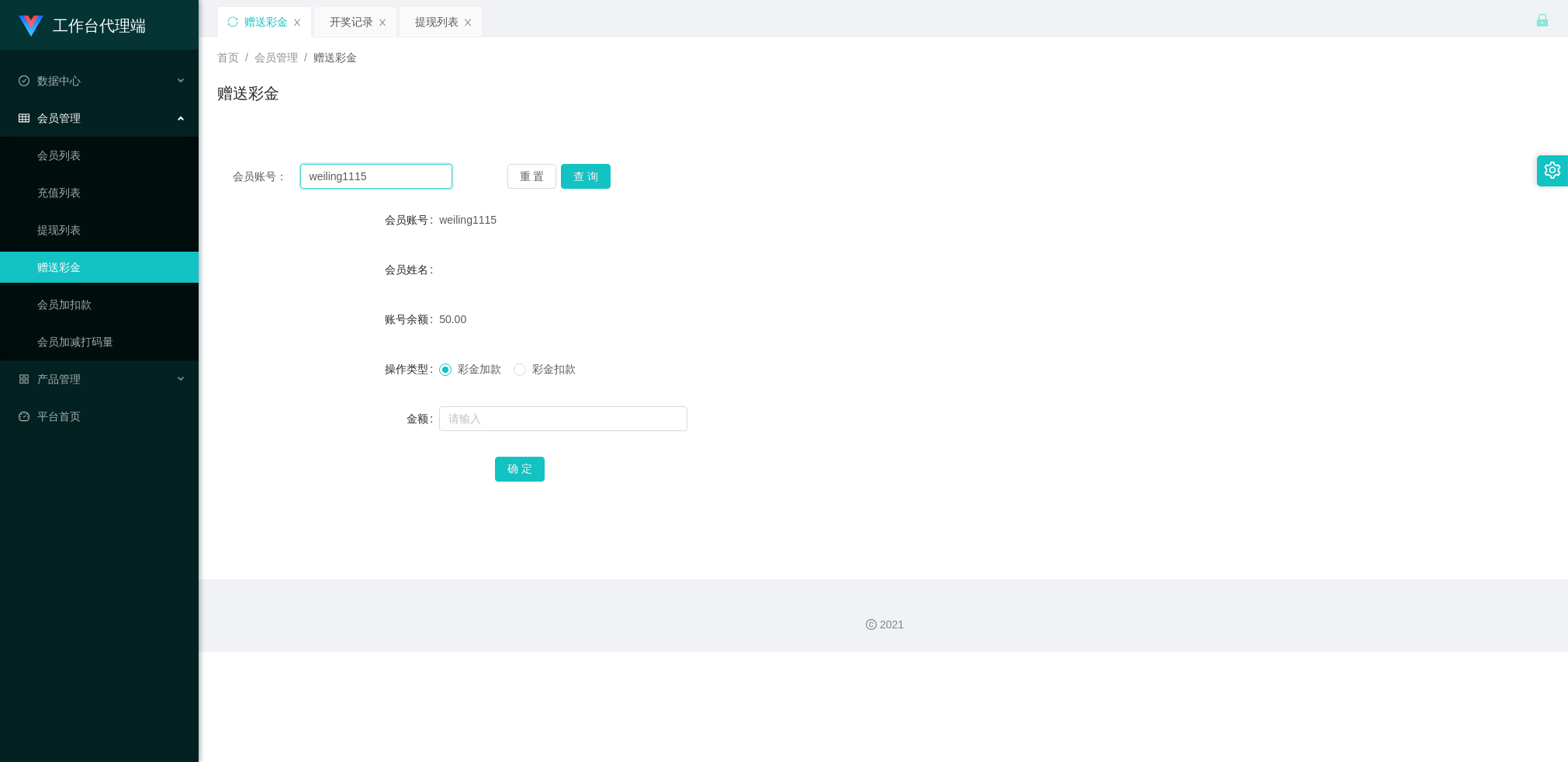
click at [396, 179] on input "weiling1115" at bounding box center [376, 176] width 152 height 25
paste input "Sianzation"
type input "Sianzation"
click at [584, 184] on button "查 询" at bounding box center [586, 176] width 50 height 25
click at [443, 31] on div "提现列表" at bounding box center [437, 22] width 43 height 30
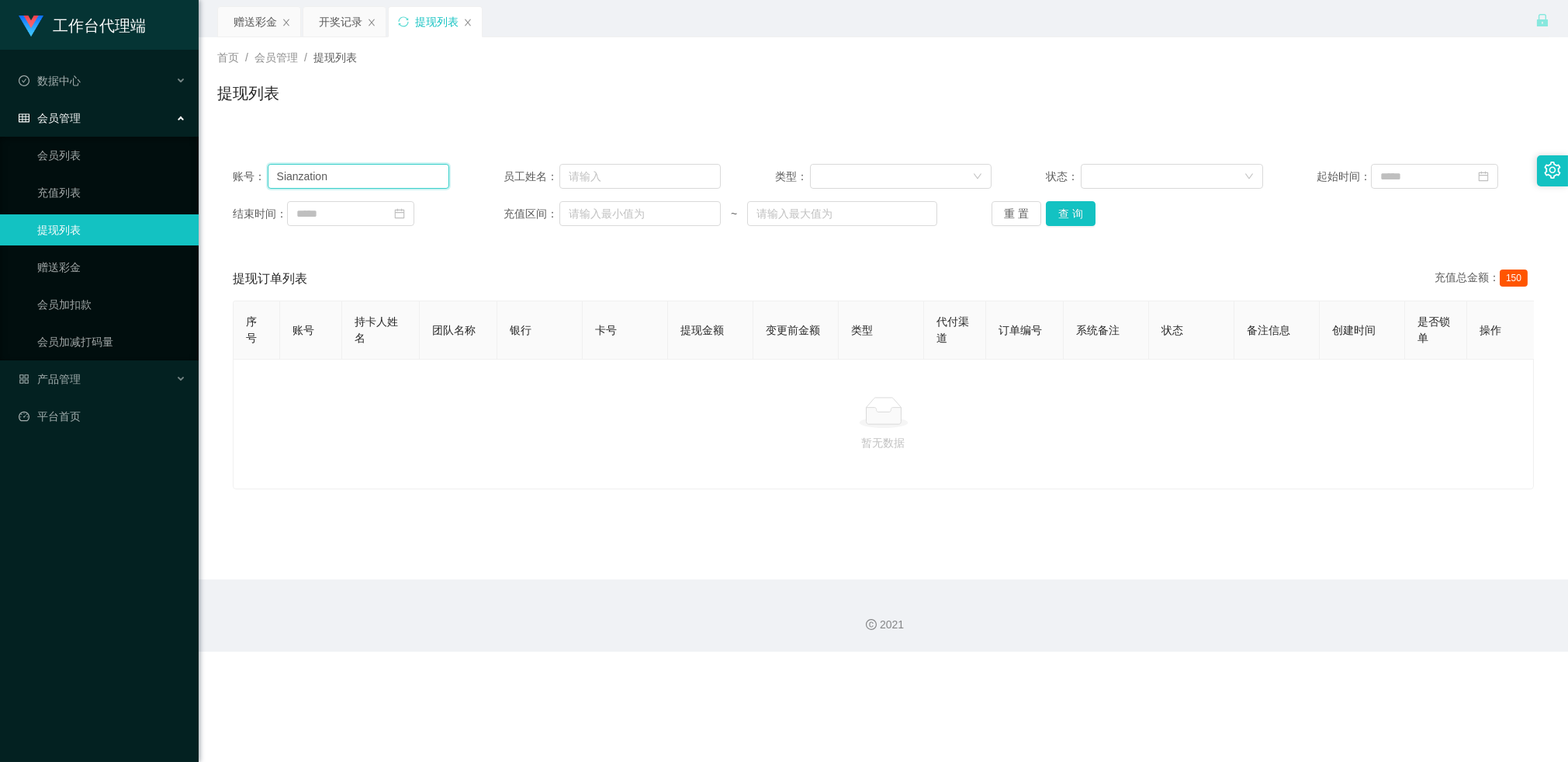
click at [396, 173] on input "Sianzation" at bounding box center [359, 176] width 182 height 25
click at [1090, 226] on div "账号： Sianzation 员工姓名： 类型： 状态： 起始时间： 结束时间： 充值区间： ~ 重 置 查 询" at bounding box center [884, 195] width 1332 height 93
click at [1087, 221] on button "查 询" at bounding box center [1071, 213] width 50 height 25
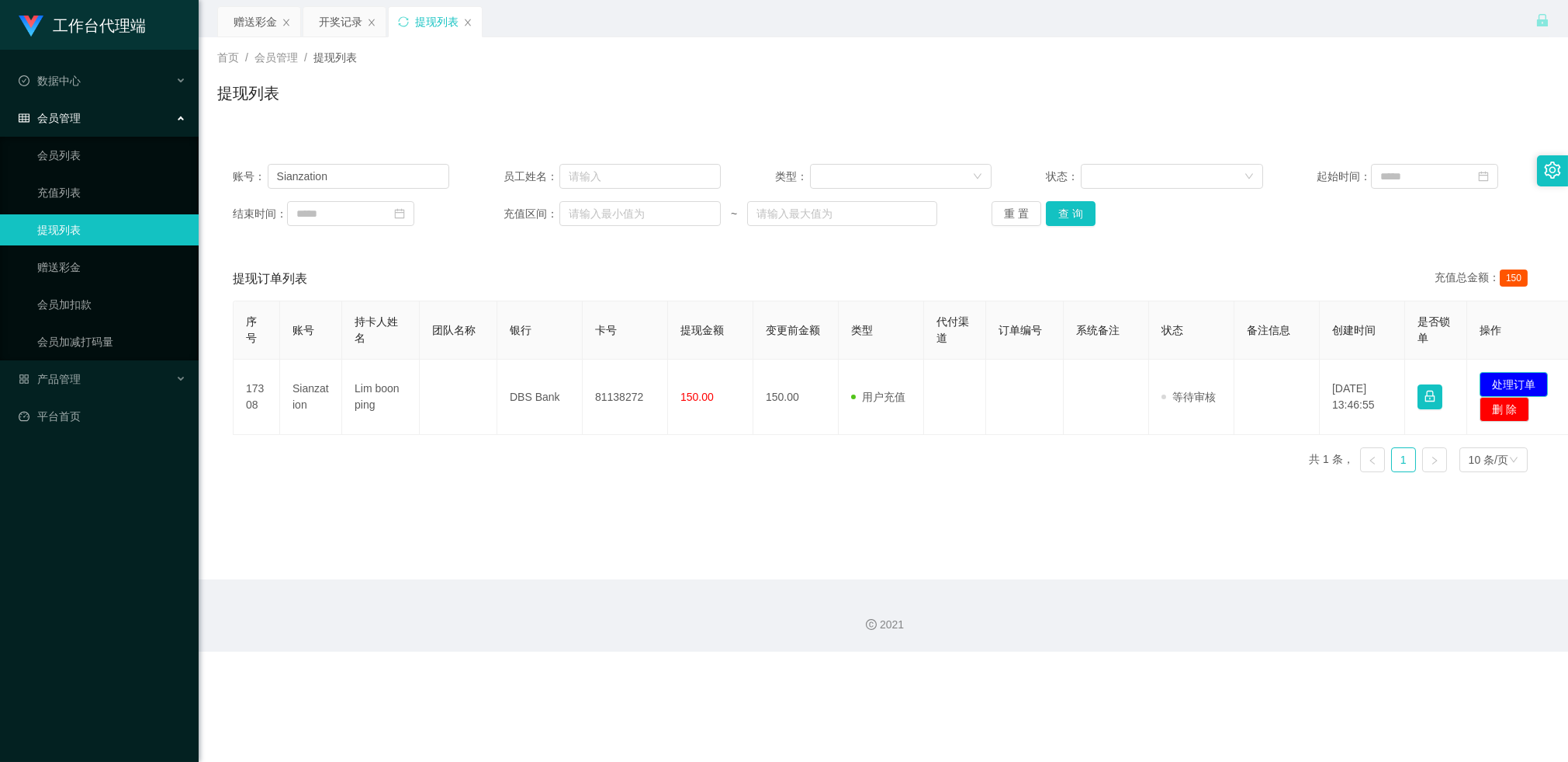
drag, startPoint x: 1516, startPoint y: 373, endPoint x: 1424, endPoint y: 371, distance: 92.0
click at [1516, 373] on button "处理订单" at bounding box center [1513, 384] width 68 height 25
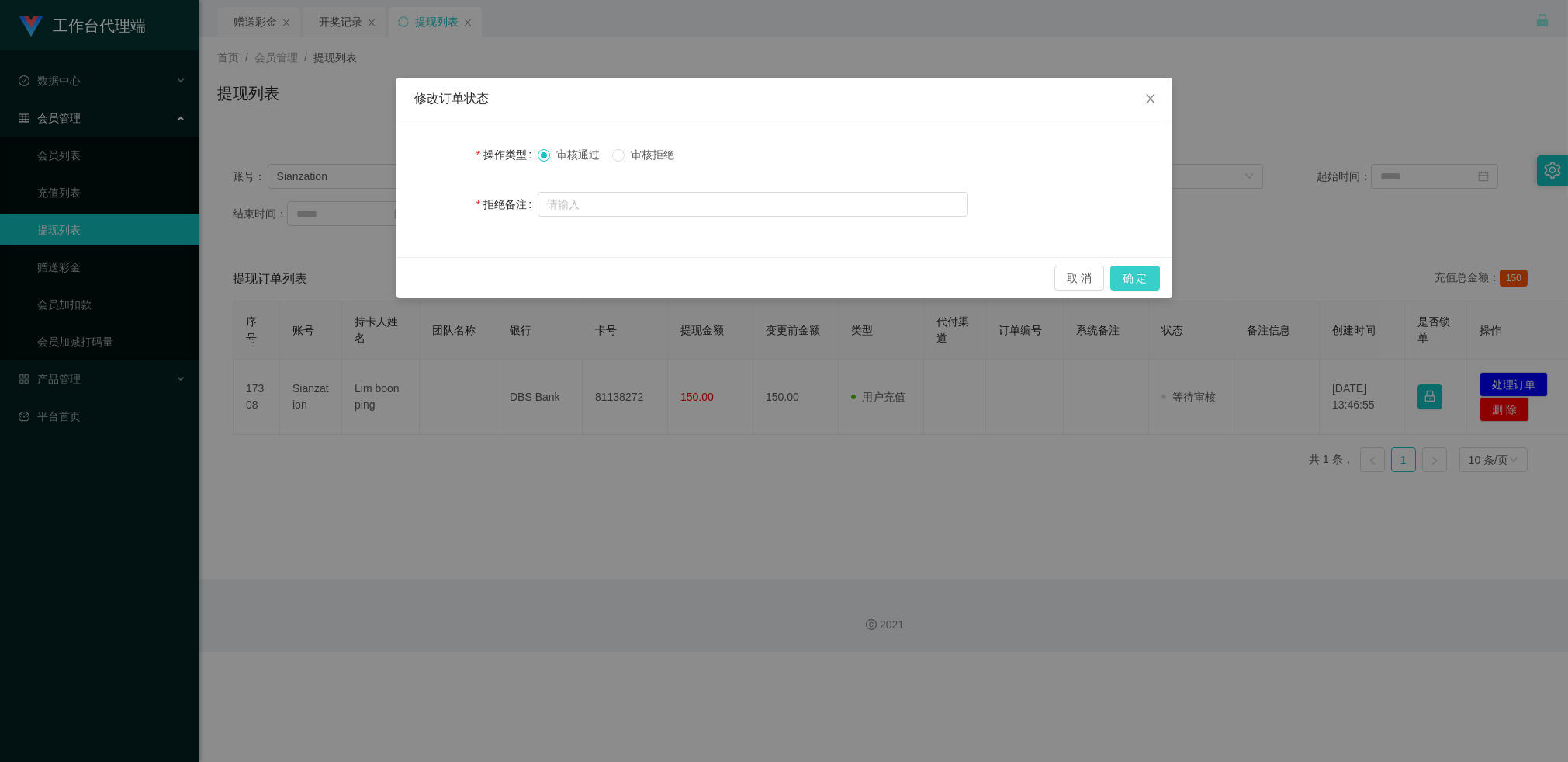
click at [1152, 278] on button "确 定" at bounding box center [1135, 278] width 50 height 25
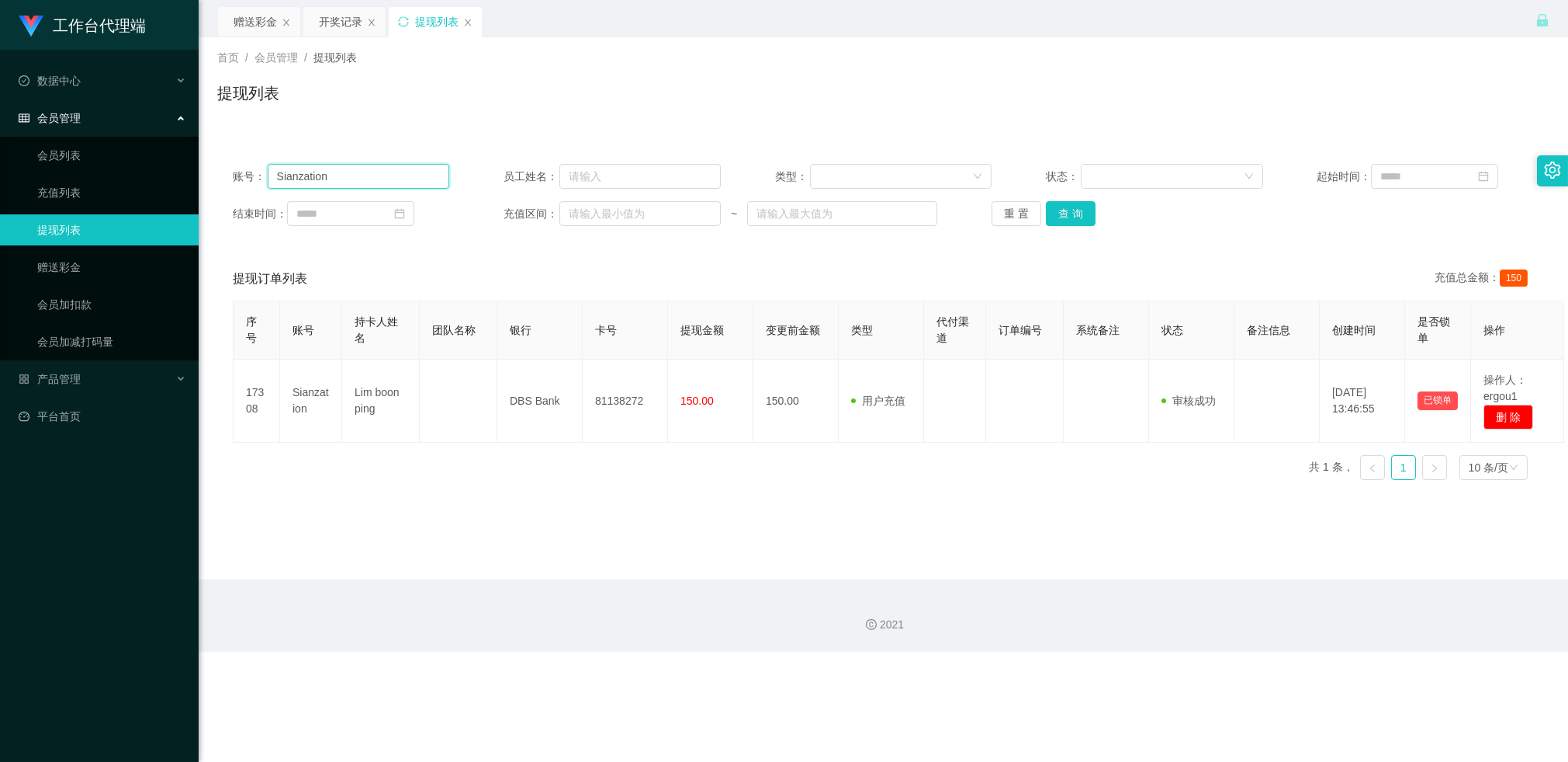
click at [339, 169] on input "Sianzation" at bounding box center [359, 176] width 182 height 25
paste input "Yter"
type input "Yter"
click at [1064, 224] on button "查 询" at bounding box center [1071, 213] width 50 height 25
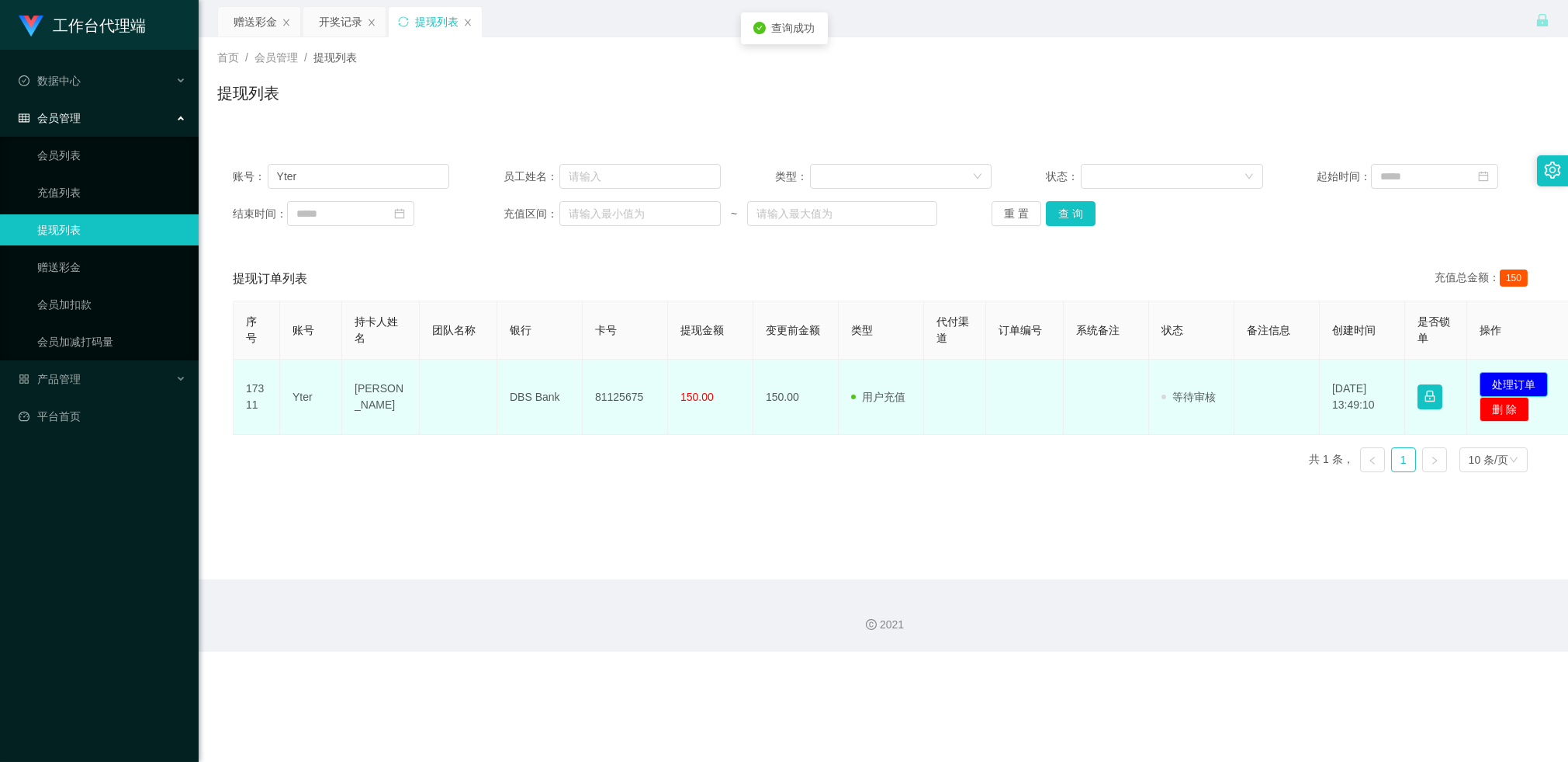
click at [1493, 381] on button "处理订单" at bounding box center [1513, 384] width 68 height 25
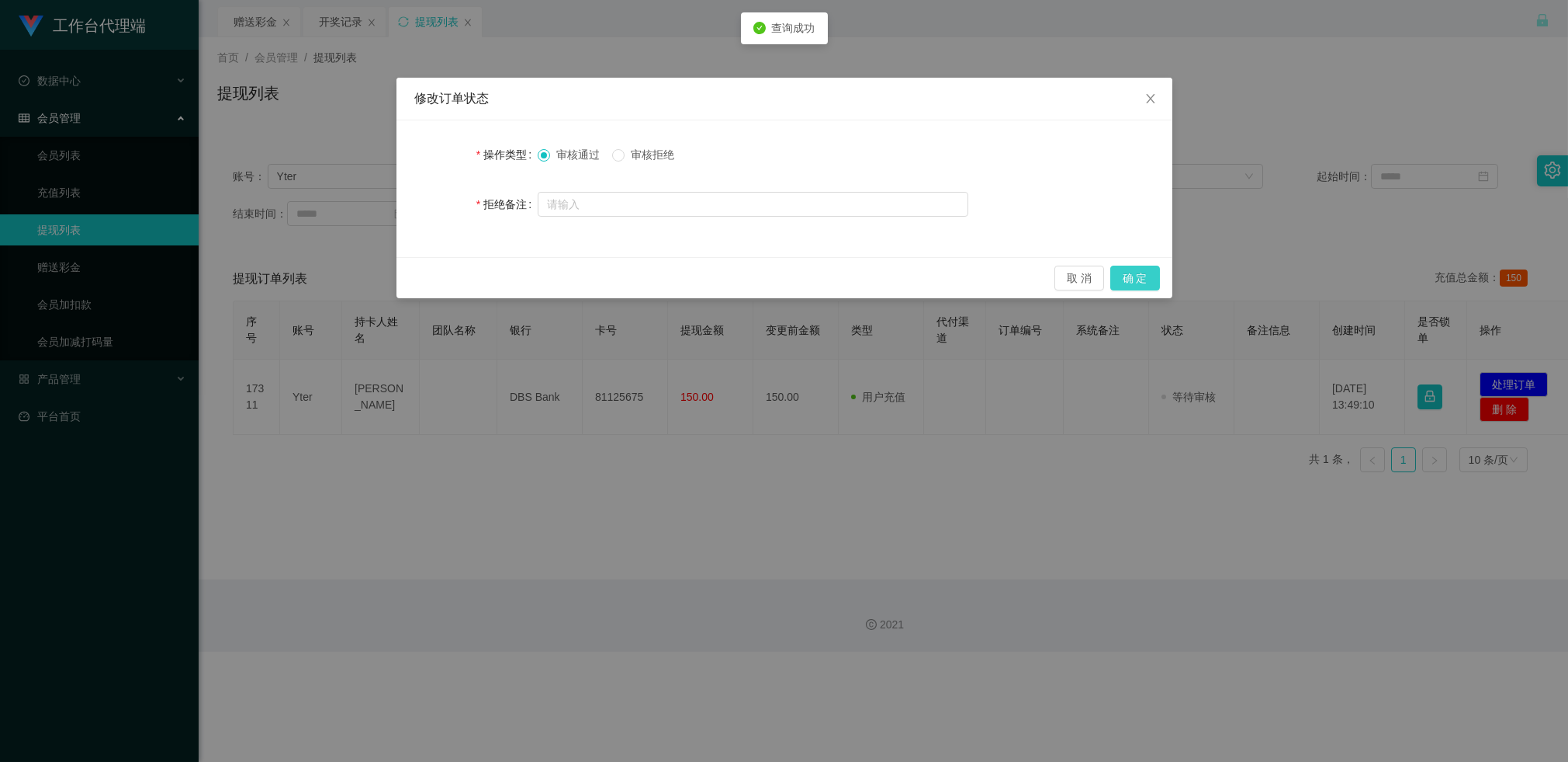
click at [1135, 278] on button "确 定" at bounding box center [1135, 278] width 50 height 25
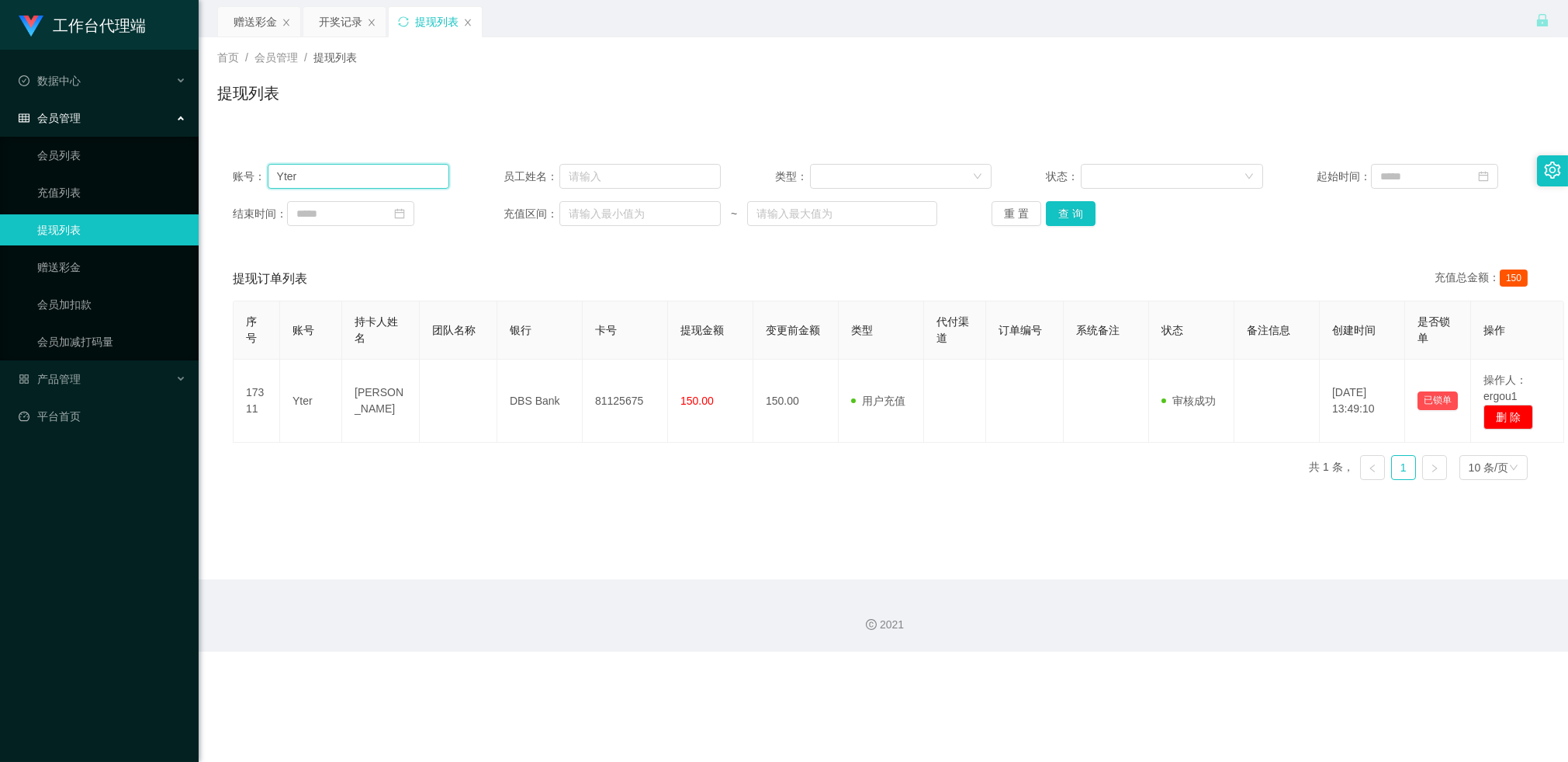
click at [372, 173] on input "Yter" at bounding box center [359, 176] width 182 height 25
paste input "weiling1115"
type input "weiling1115"
click at [1061, 210] on button "查 询" at bounding box center [1071, 213] width 50 height 25
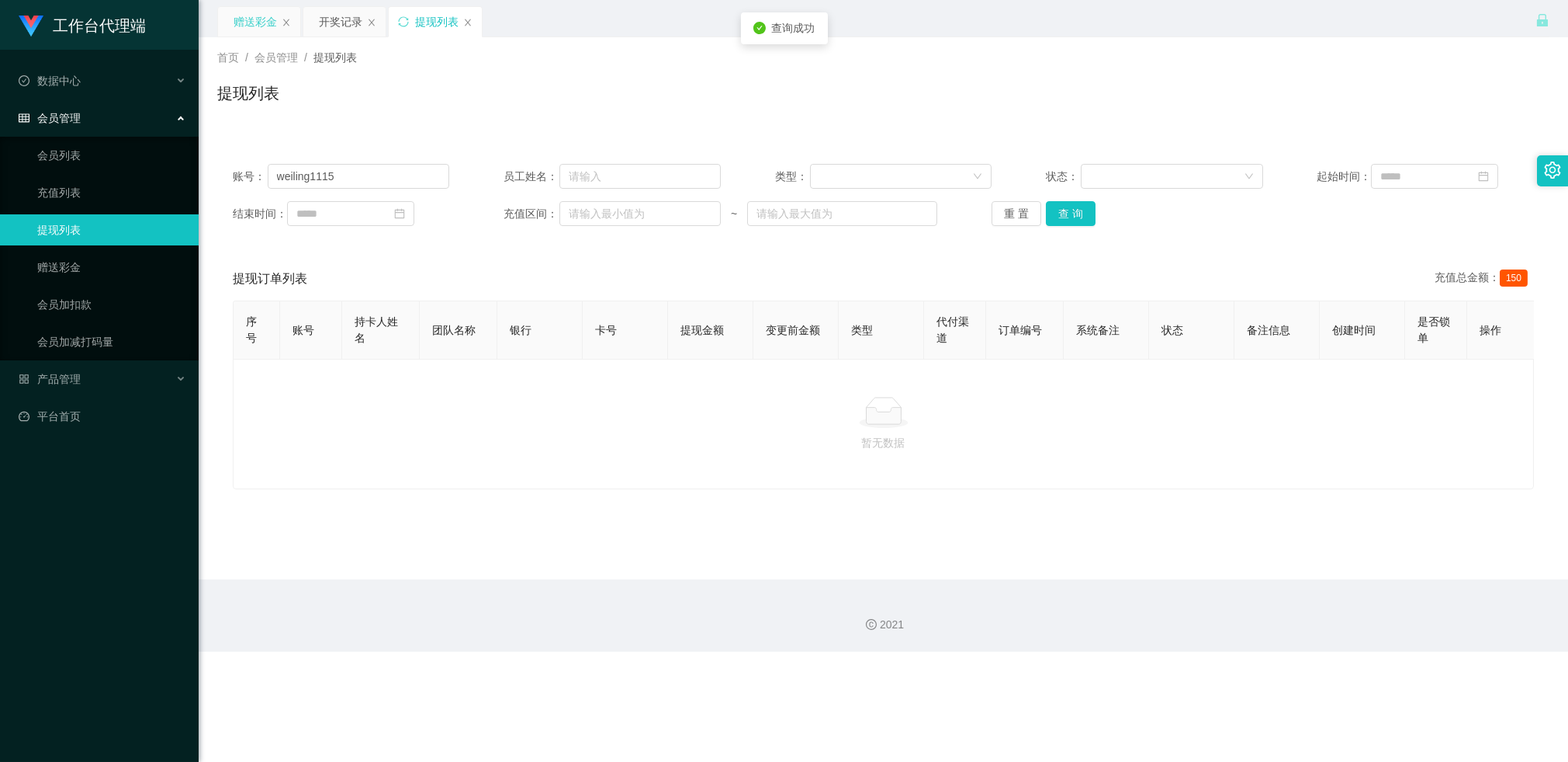
click at [247, 18] on div "赠送彩金" at bounding box center [255, 22] width 43 height 30
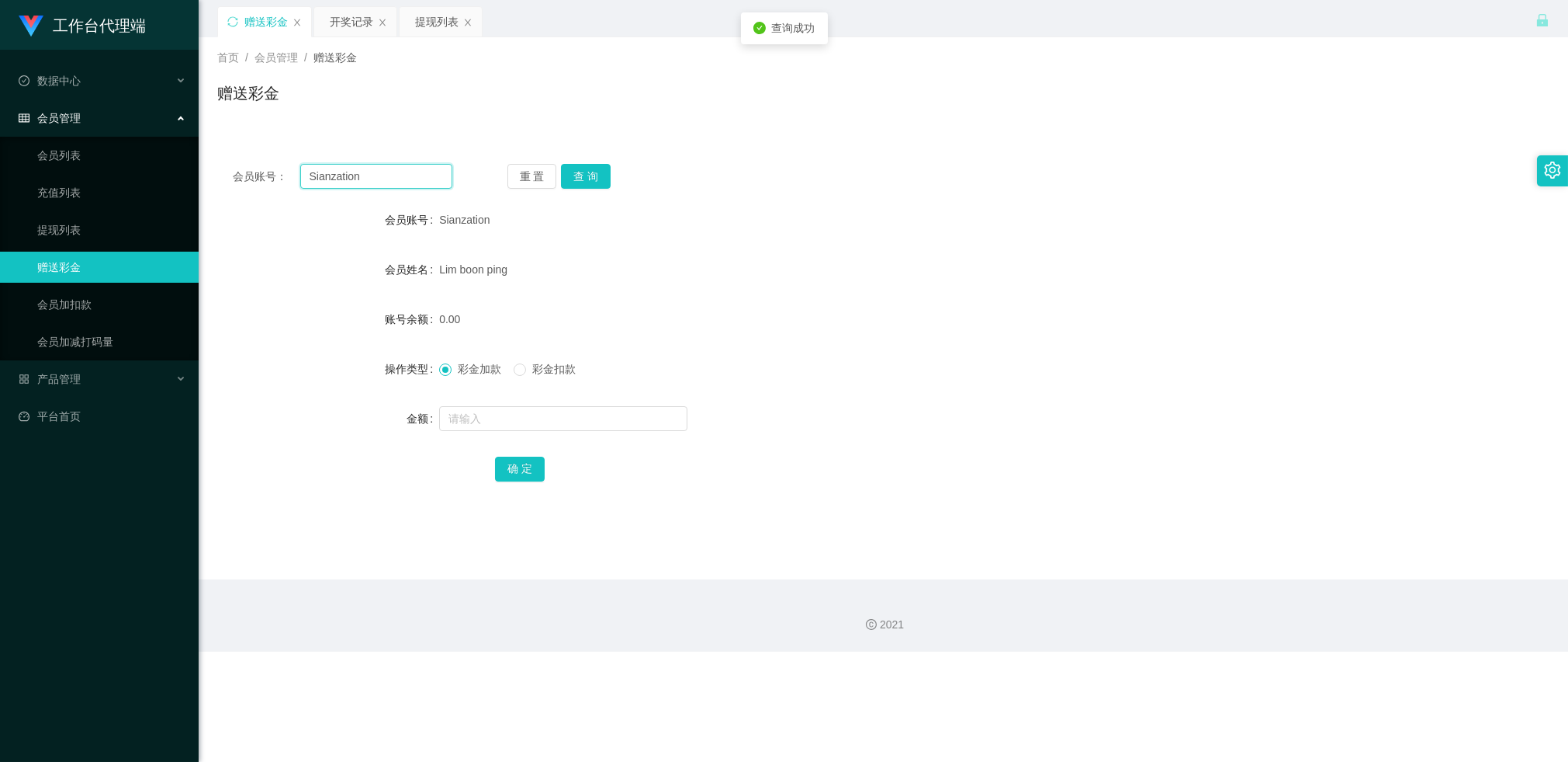
click at [360, 180] on input "Sianzation" at bounding box center [376, 176] width 152 height 25
paste input "weiling1115"
type input "weiling1115"
click at [586, 167] on button "查 询" at bounding box center [586, 176] width 50 height 25
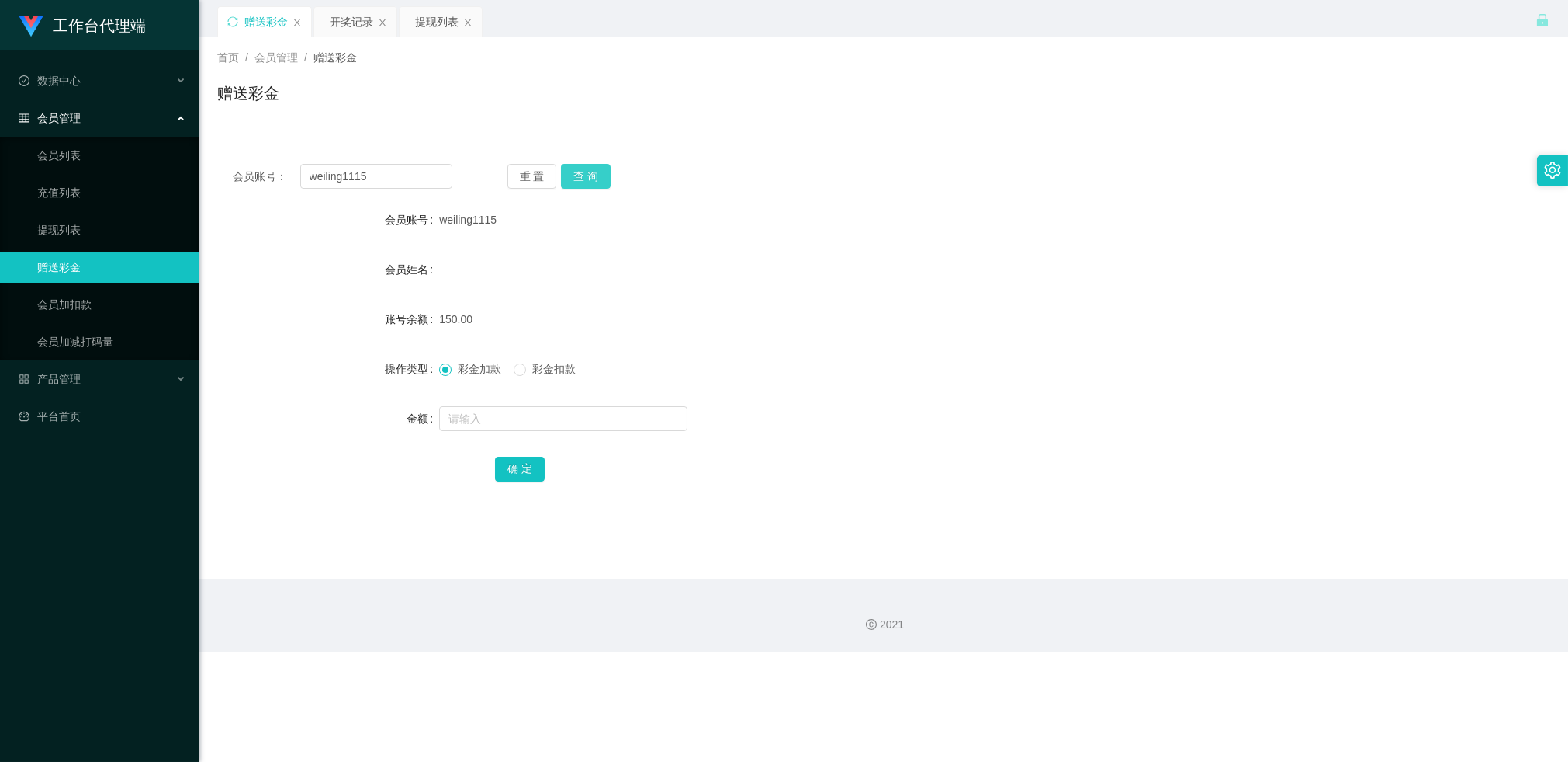
click at [603, 165] on button "查 询" at bounding box center [586, 176] width 50 height 25
click at [467, 35] on div "提现列表" at bounding box center [441, 22] width 83 height 30
click at [446, 28] on div "提现列表" at bounding box center [437, 22] width 43 height 30
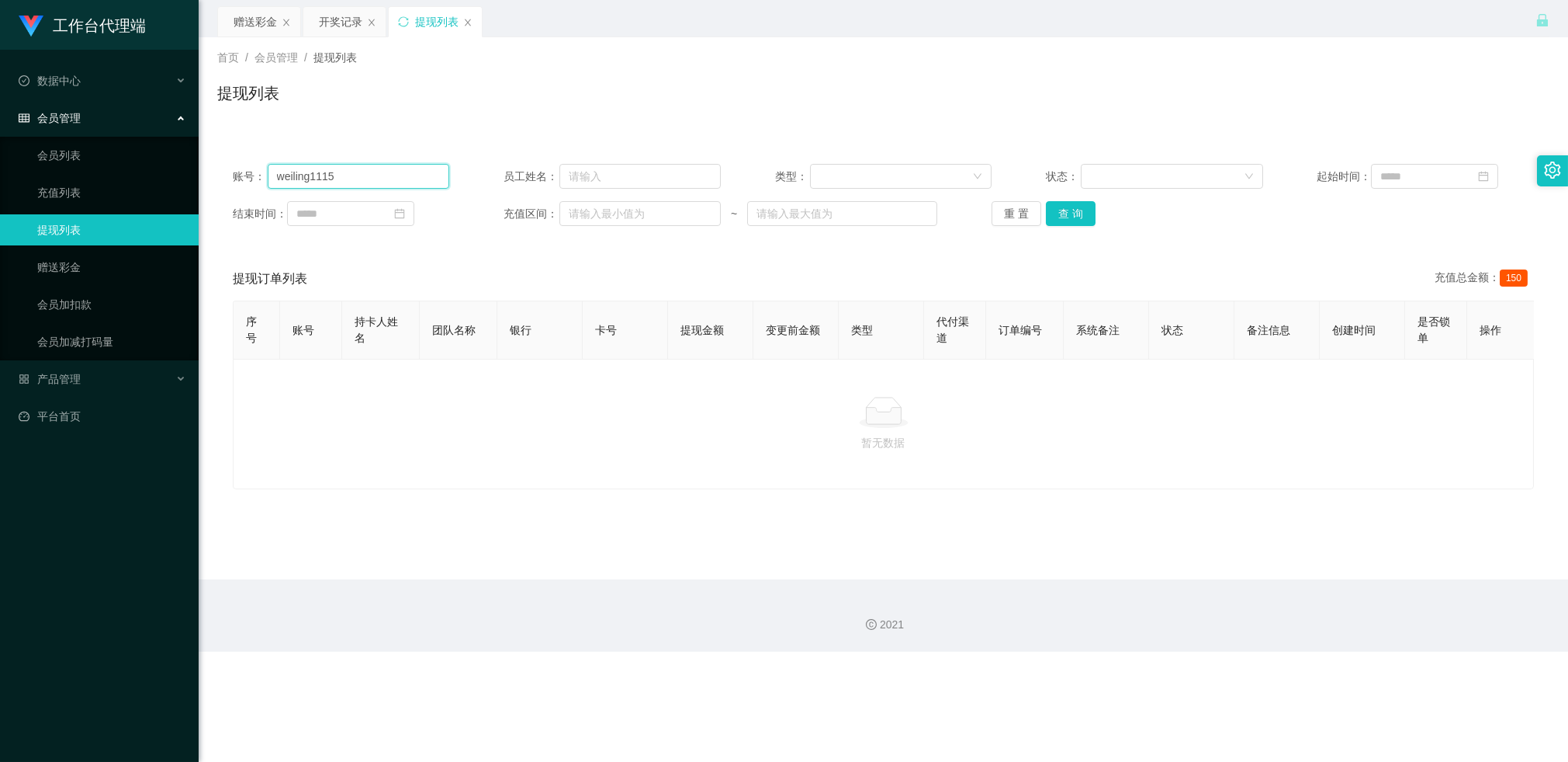
click at [392, 169] on input "weiling1115" at bounding box center [359, 176] width 182 height 25
click at [1056, 212] on button "查 询" at bounding box center [1071, 213] width 50 height 25
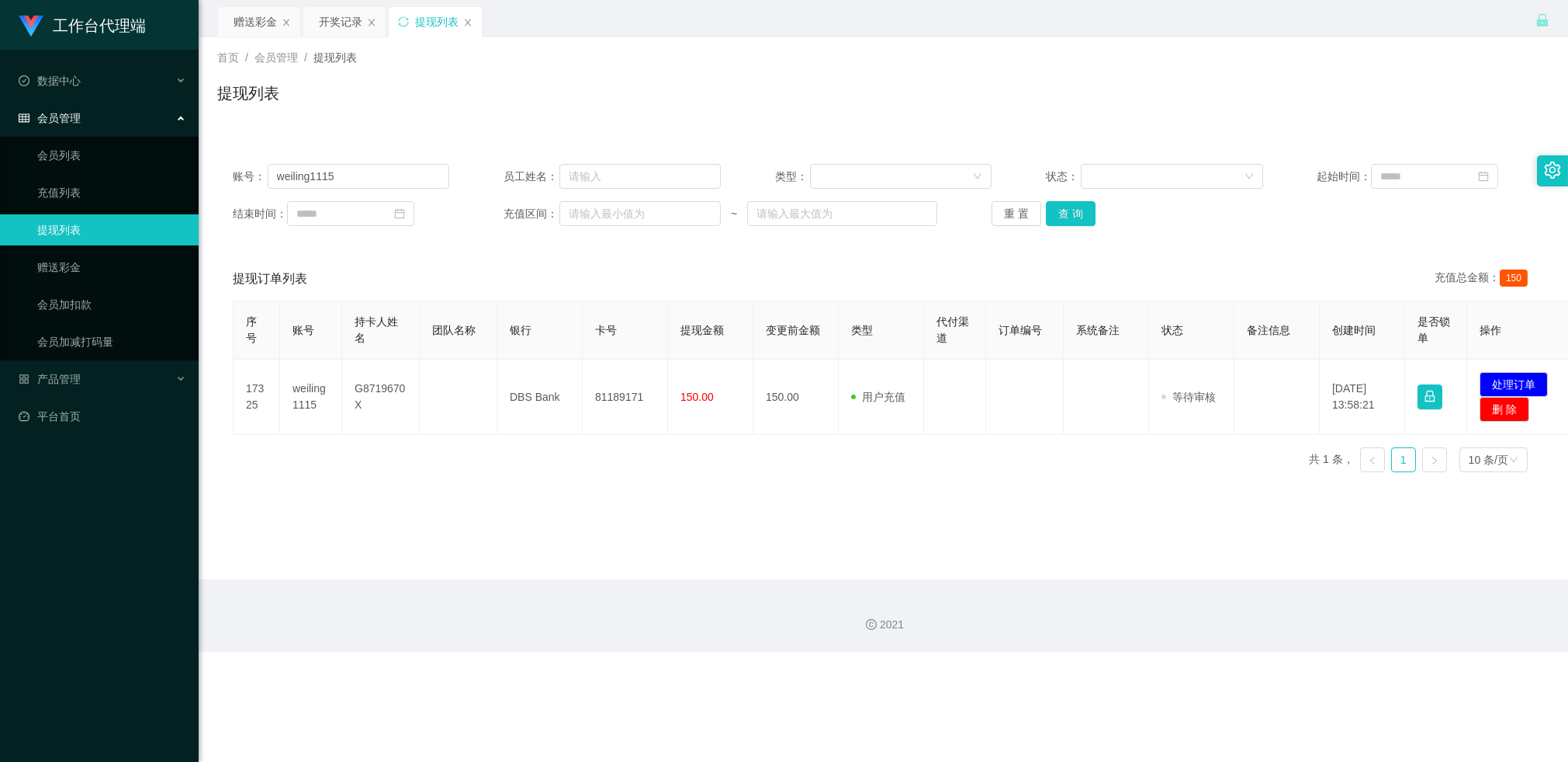
click at [1092, 226] on div "账号： weiling1115 员工姓名： 类型： 状态： 起始时间： 结束时间： 充值区间： ~ 重 置 查 询" at bounding box center [884, 195] width 1332 height 93
click at [1083, 222] on button "查 询" at bounding box center [1071, 213] width 50 height 25
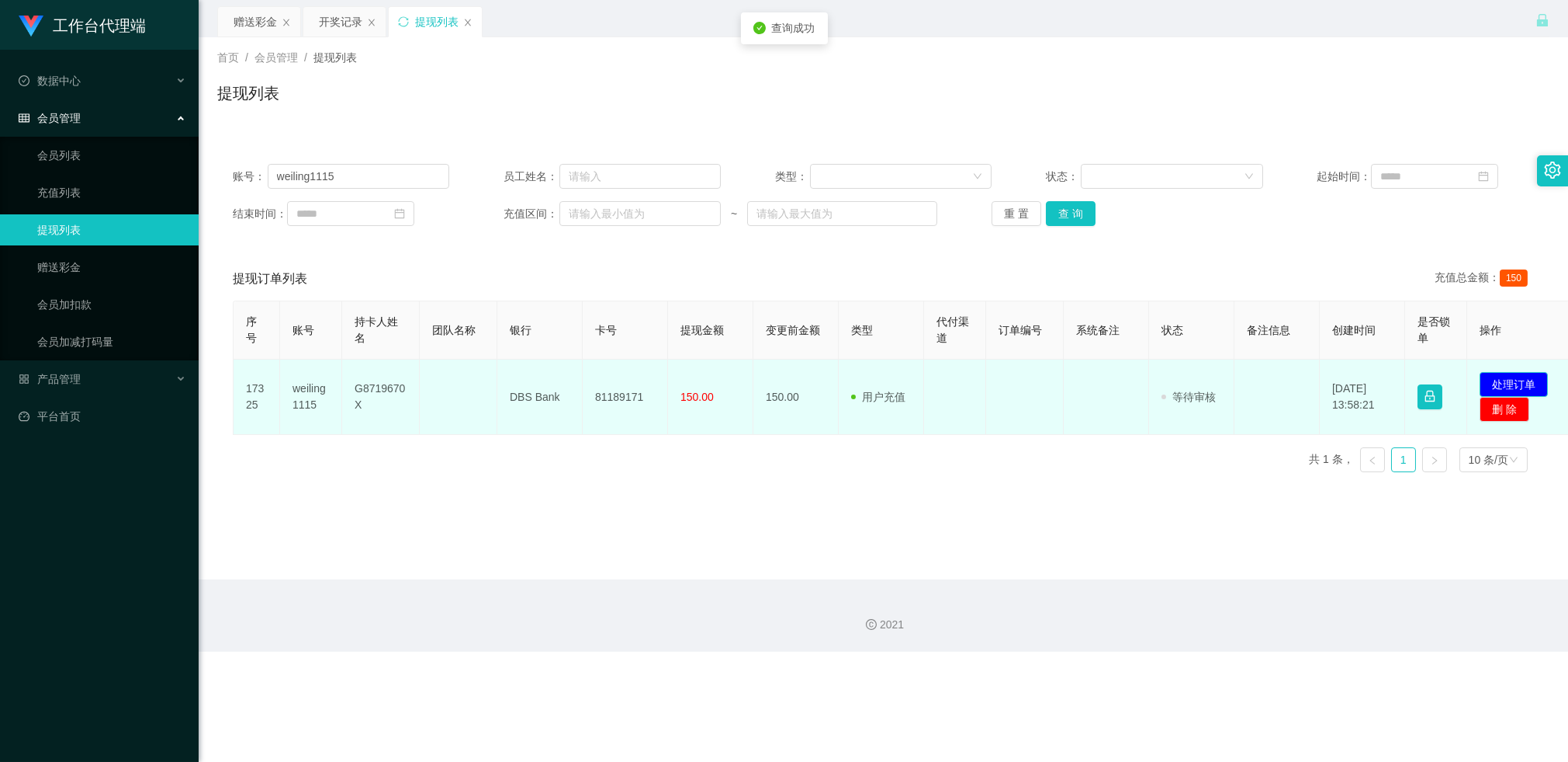
click at [1502, 381] on button "处理订单" at bounding box center [1513, 384] width 68 height 25
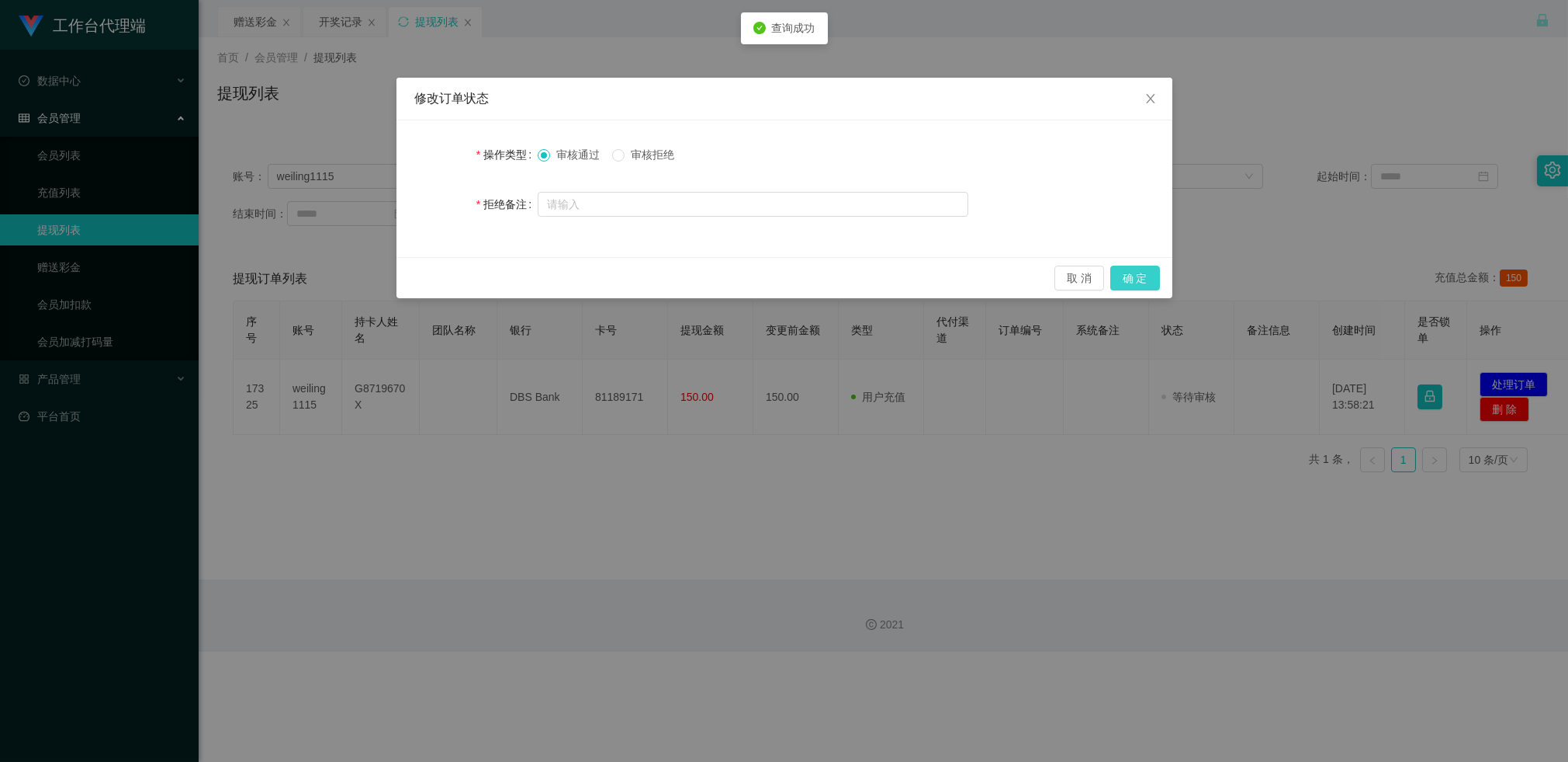
click at [1139, 271] on button "确 定" at bounding box center [1135, 278] width 50 height 25
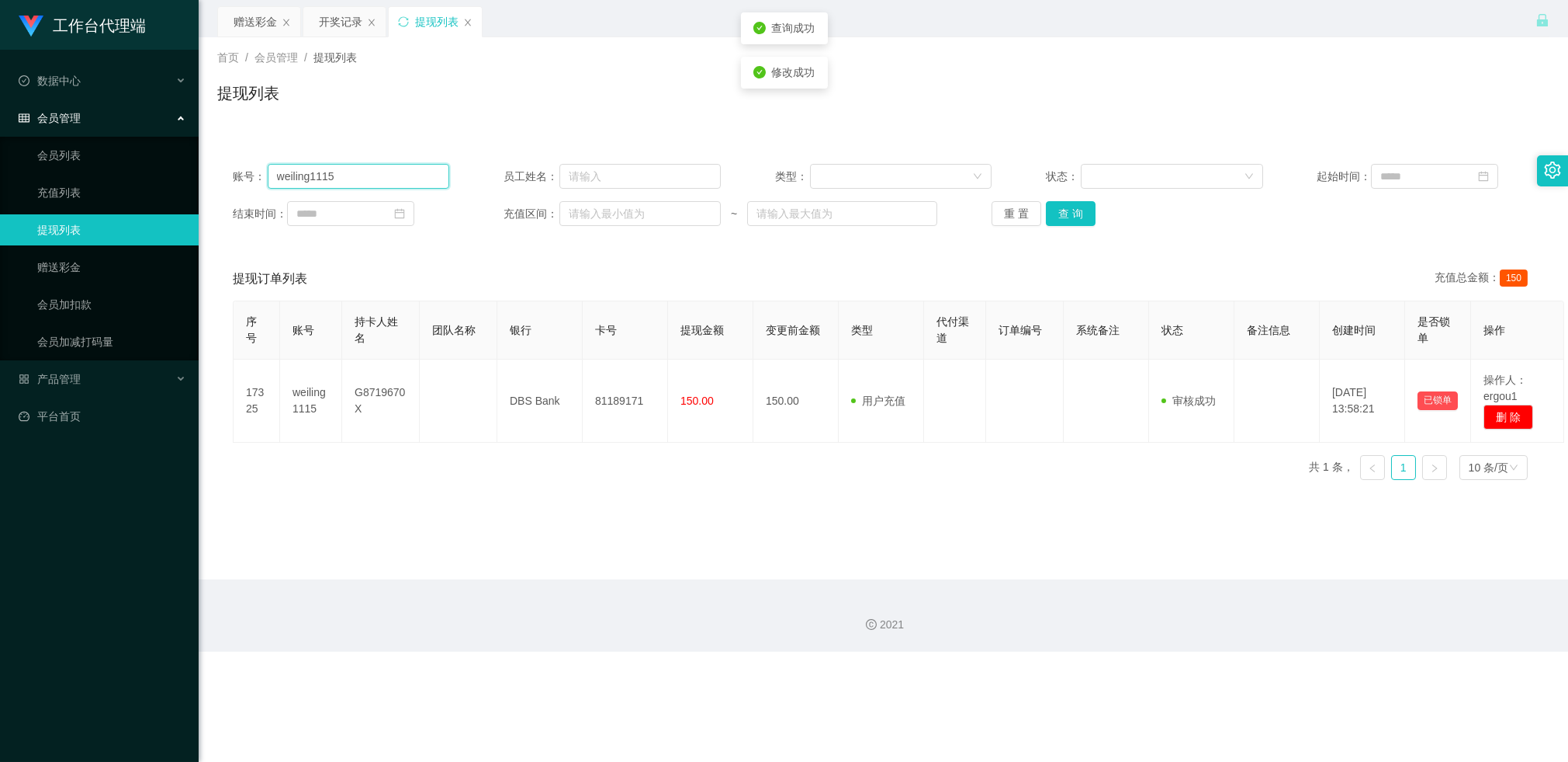
click at [327, 175] on input "weiling1115" at bounding box center [359, 176] width 182 height 25
click at [259, 22] on div "赠送彩金" at bounding box center [255, 22] width 43 height 30
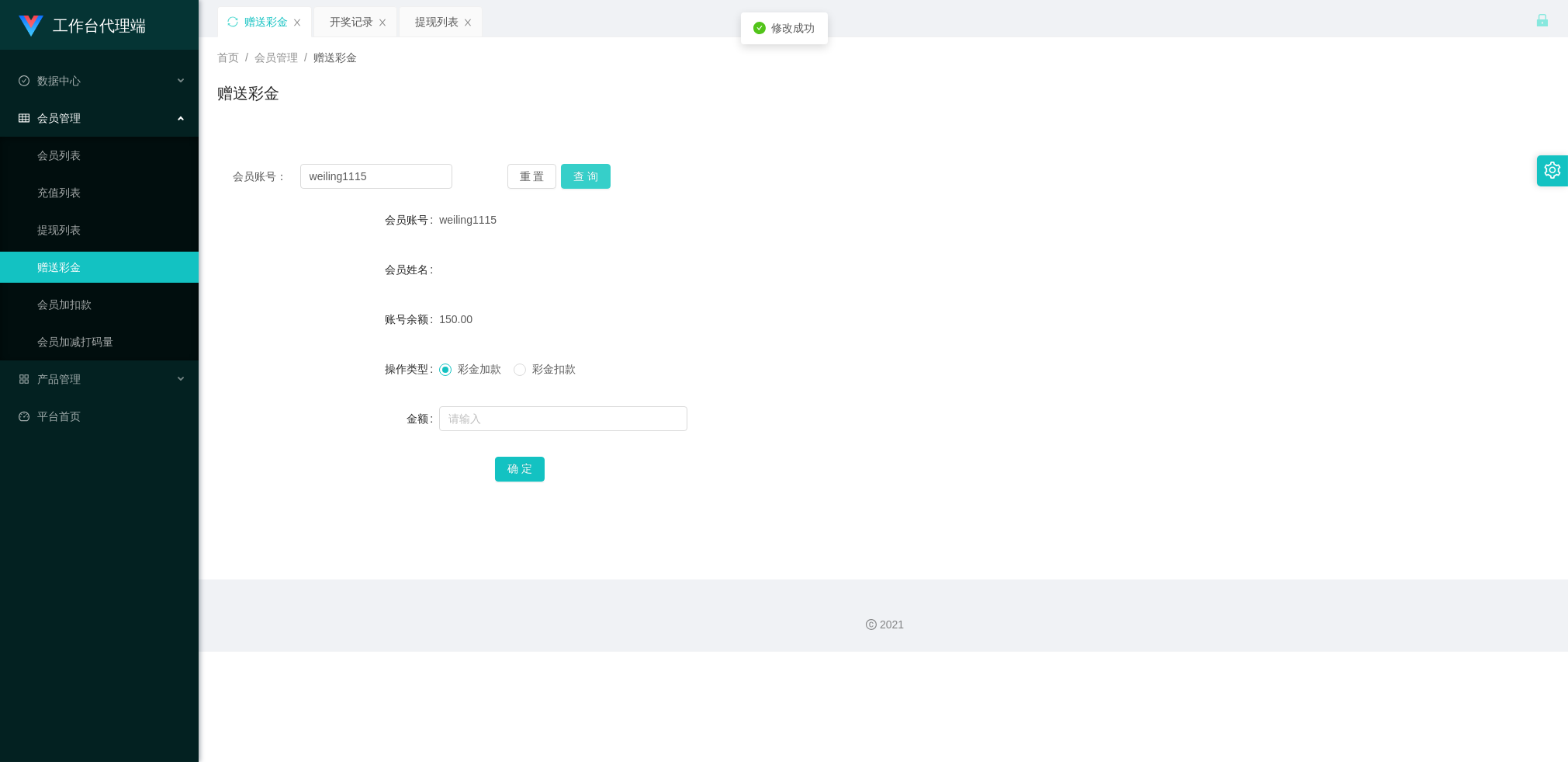
click at [587, 176] on button "查 询" at bounding box center [586, 176] width 50 height 25
click at [570, 237] on form "会员账号 weiling1115 会员姓名 G8719670X 账号余额 0.00 操作类型 彩金加款 彩金扣款 金额 确 定" at bounding box center [884, 344] width 1332 height 279
click at [830, 198] on div "会员账号： weiling1115 重 置 查 询 会员账号 weiling1115 会员姓名 G8719670X 账号余额 0.00 操作类型 彩金加款 彩…" at bounding box center [884, 333] width 1332 height 369
